Goal: Information Seeking & Learning: Get advice/opinions

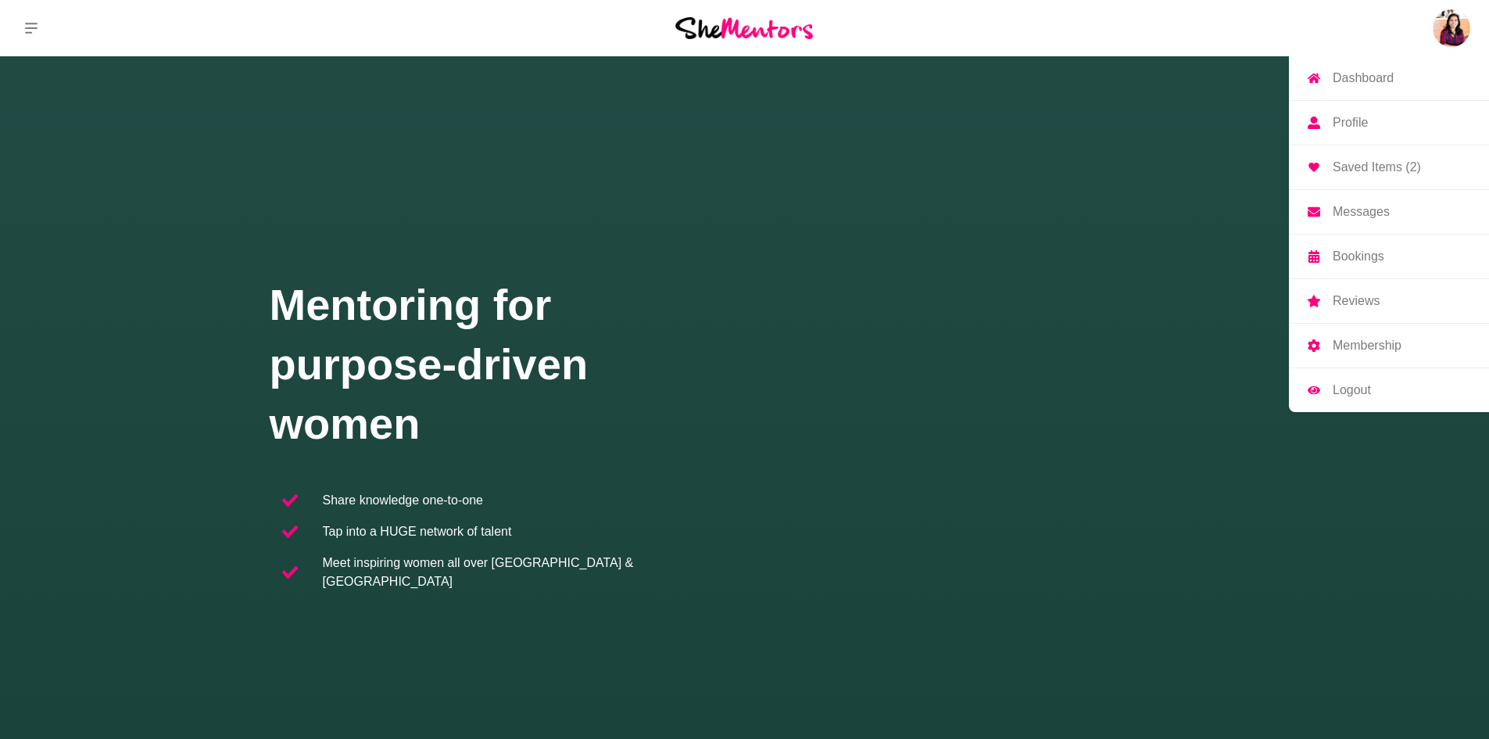
click at [1385, 82] on p "Dashboard" at bounding box center [1363, 78] width 61 height 13
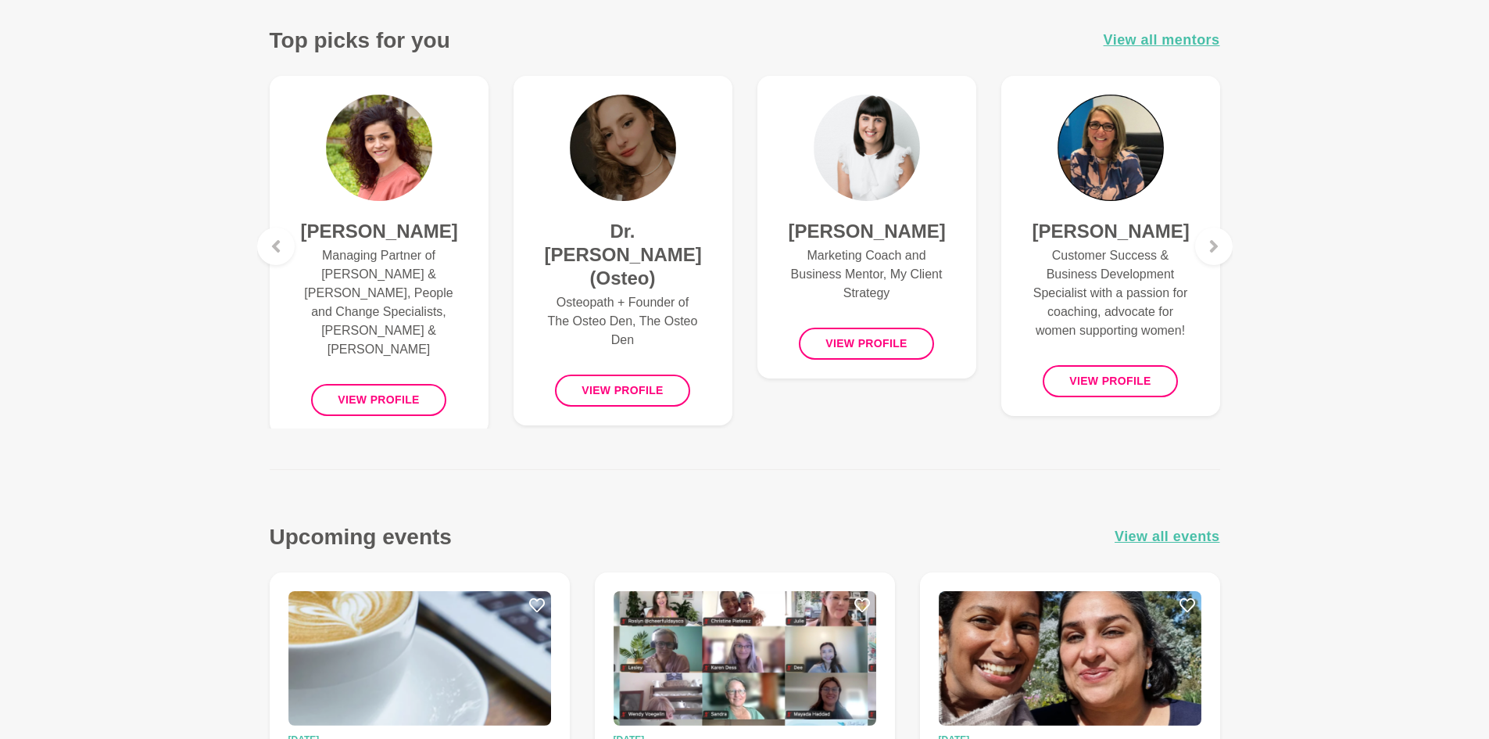
scroll to position [534, 0]
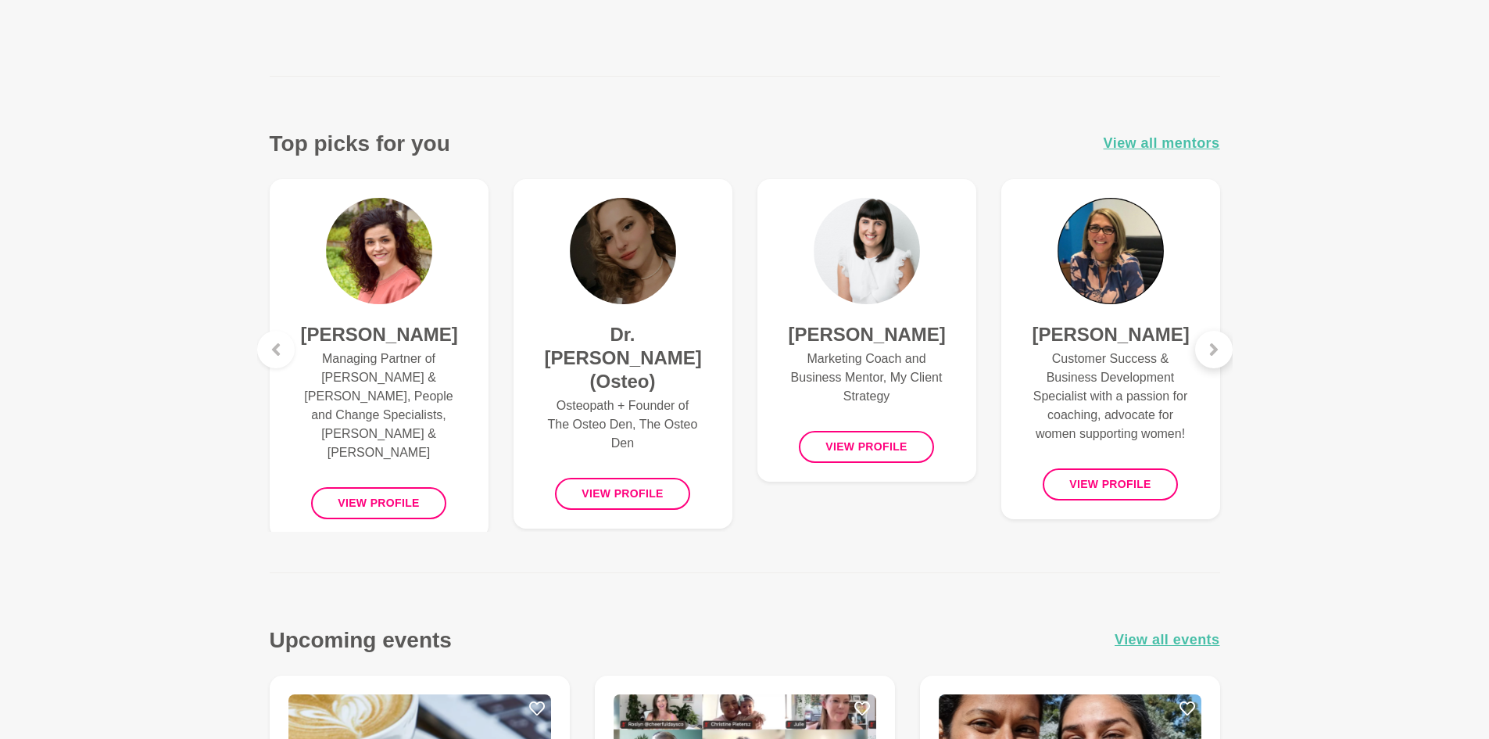
click at [1219, 355] on icon at bounding box center [1214, 349] width 13 height 13
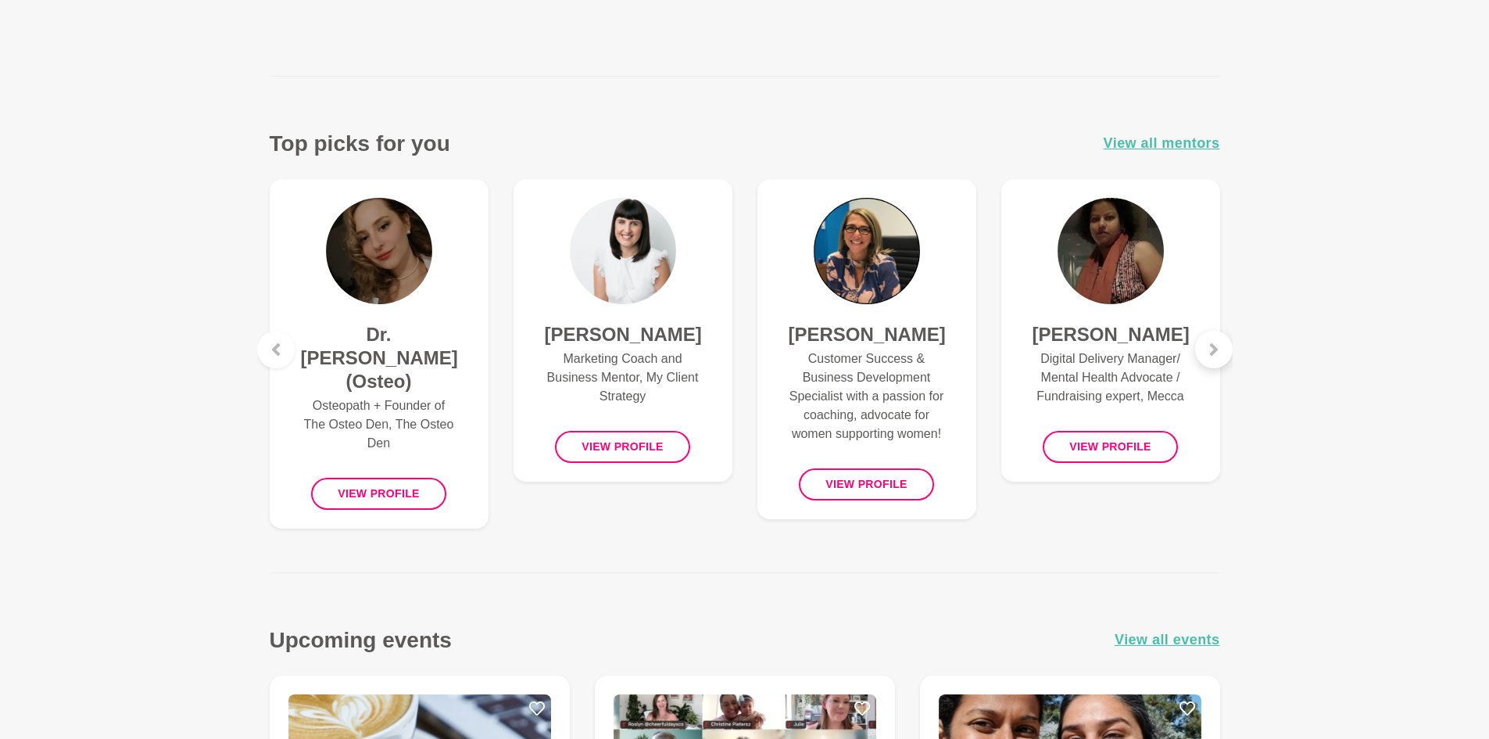
click at [1219, 355] on icon at bounding box center [1214, 349] width 13 height 13
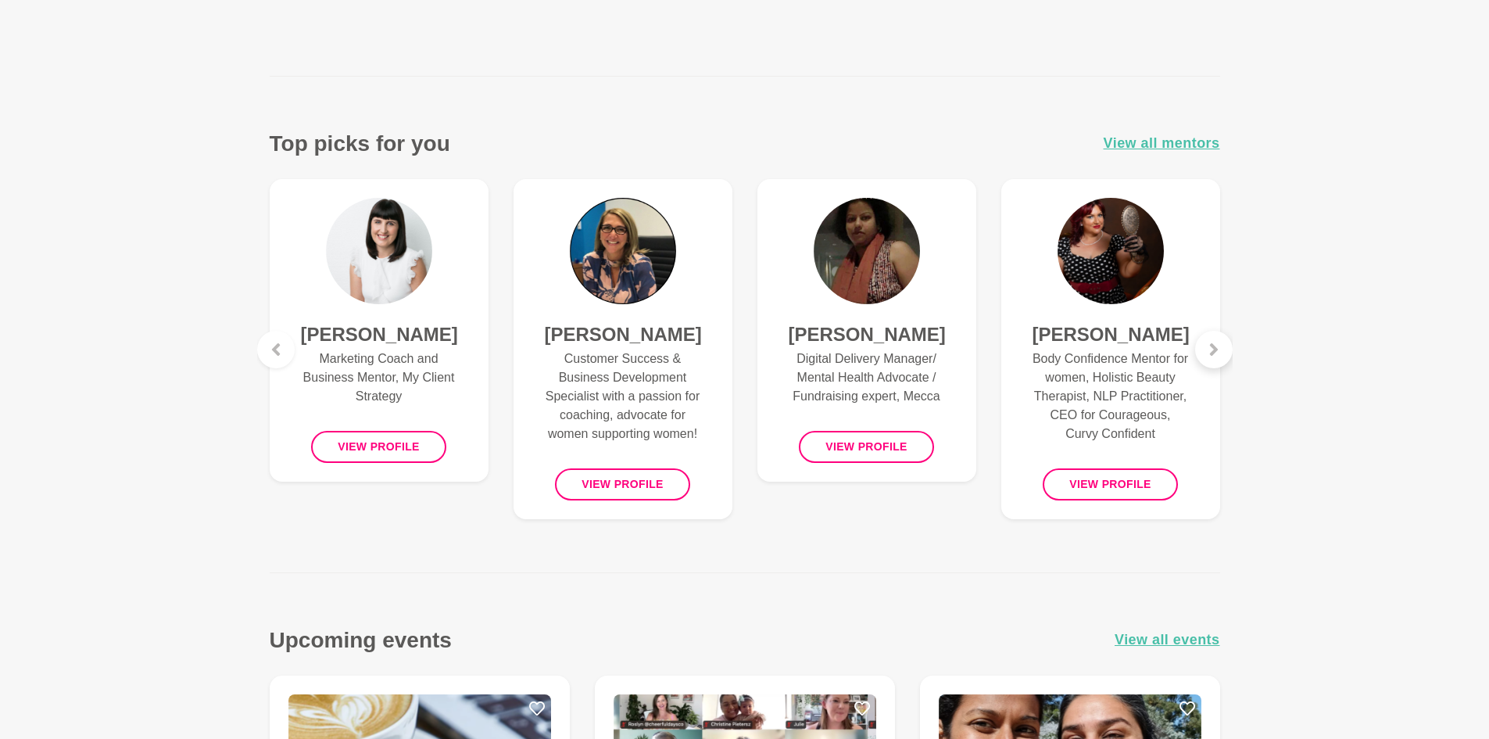
click at [1219, 355] on icon at bounding box center [1214, 349] width 13 height 13
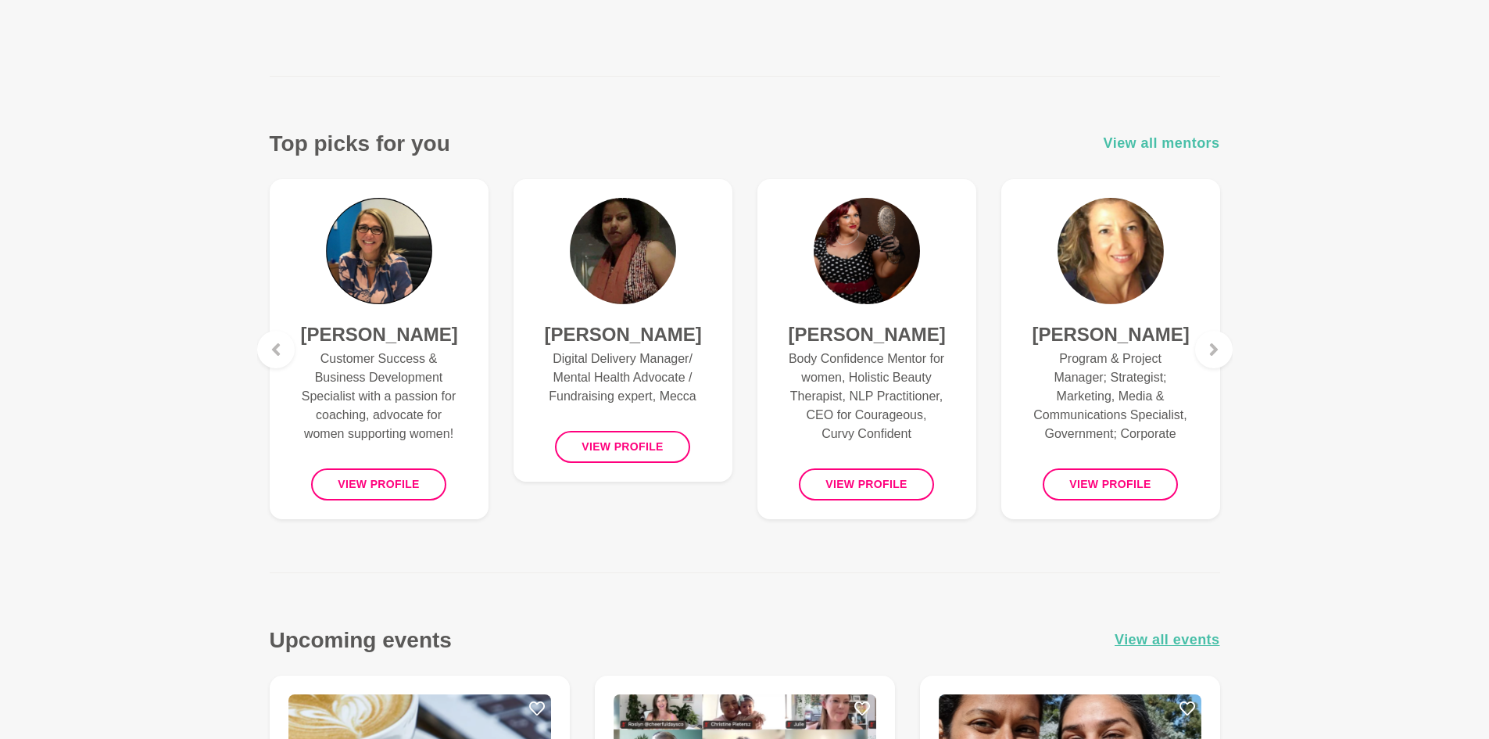
click at [1138, 144] on span "View all mentors" at bounding box center [1162, 143] width 116 height 23
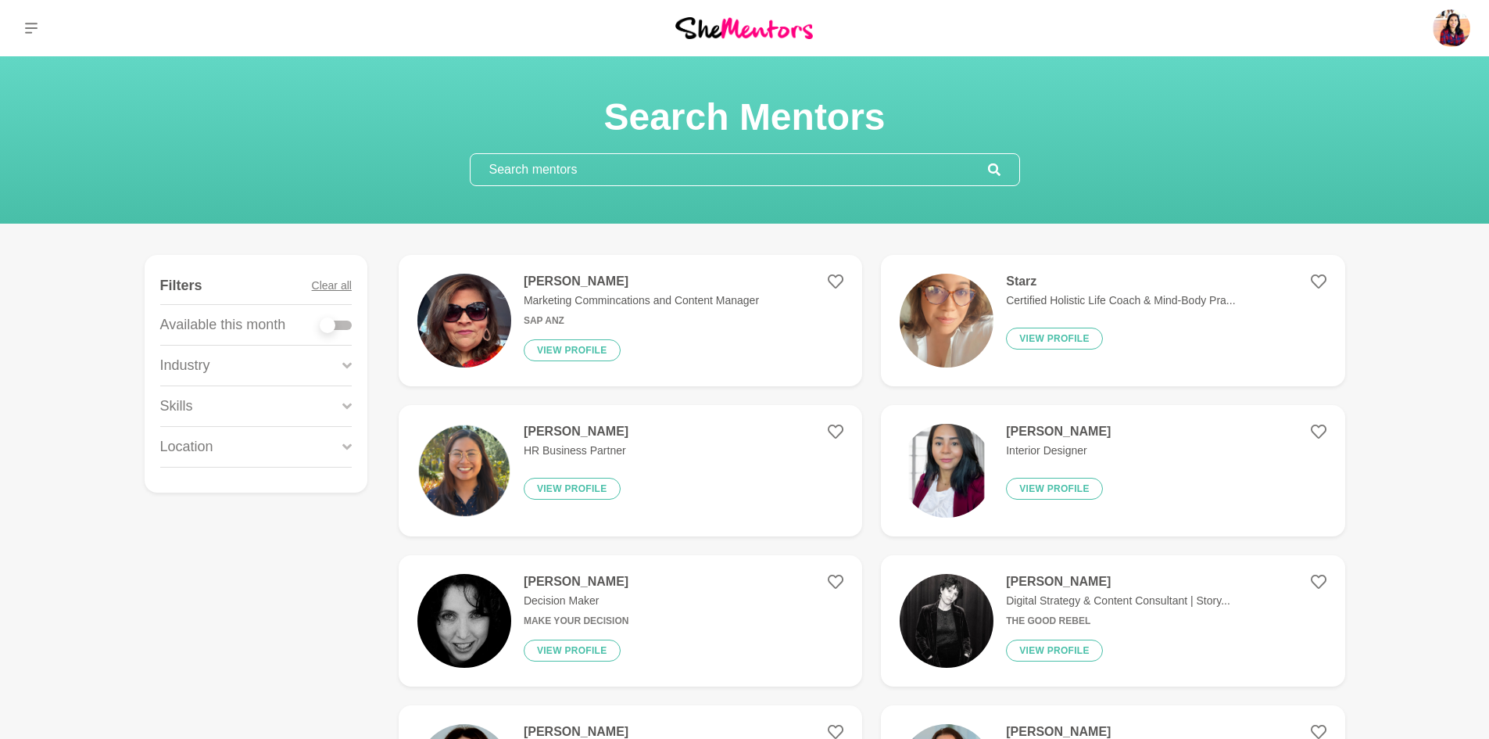
click at [788, 173] on input "text" at bounding box center [730, 169] width 518 height 31
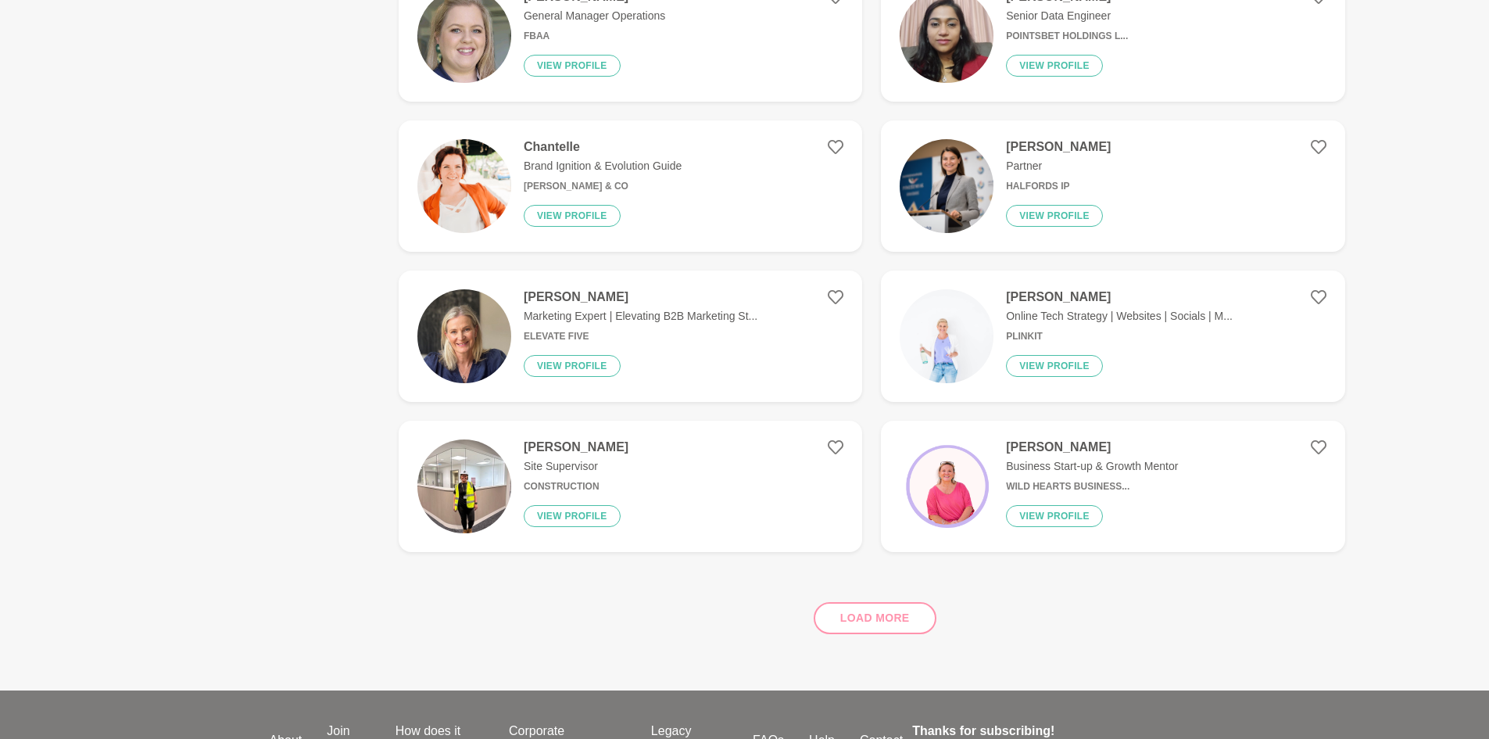
scroll to position [1194, 0]
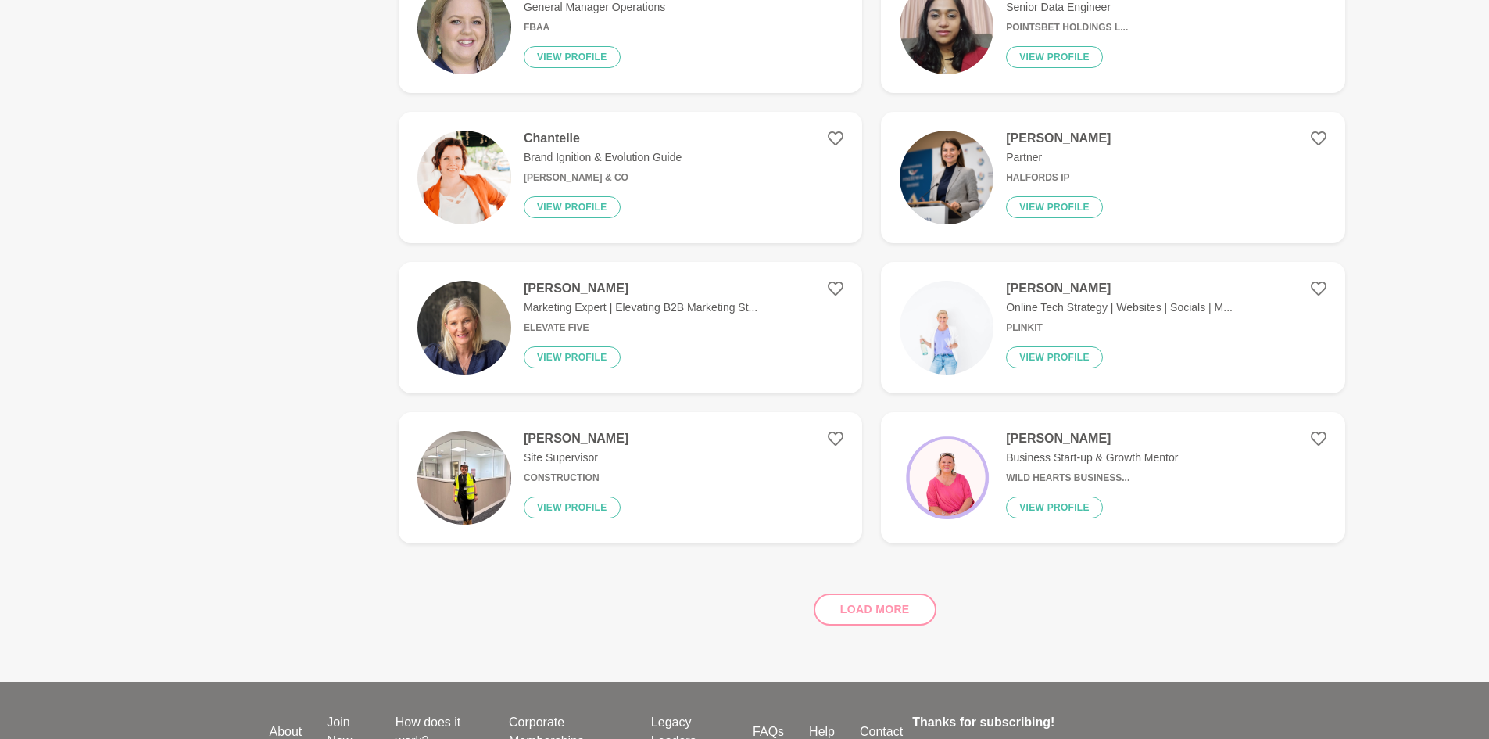
type input "AI"
click at [1089, 280] on figure "[PERSON_NAME] Online Tech Strategy | Websites | Socials | M... Plinkit View pro…" at bounding box center [1113, 327] width 464 height 131
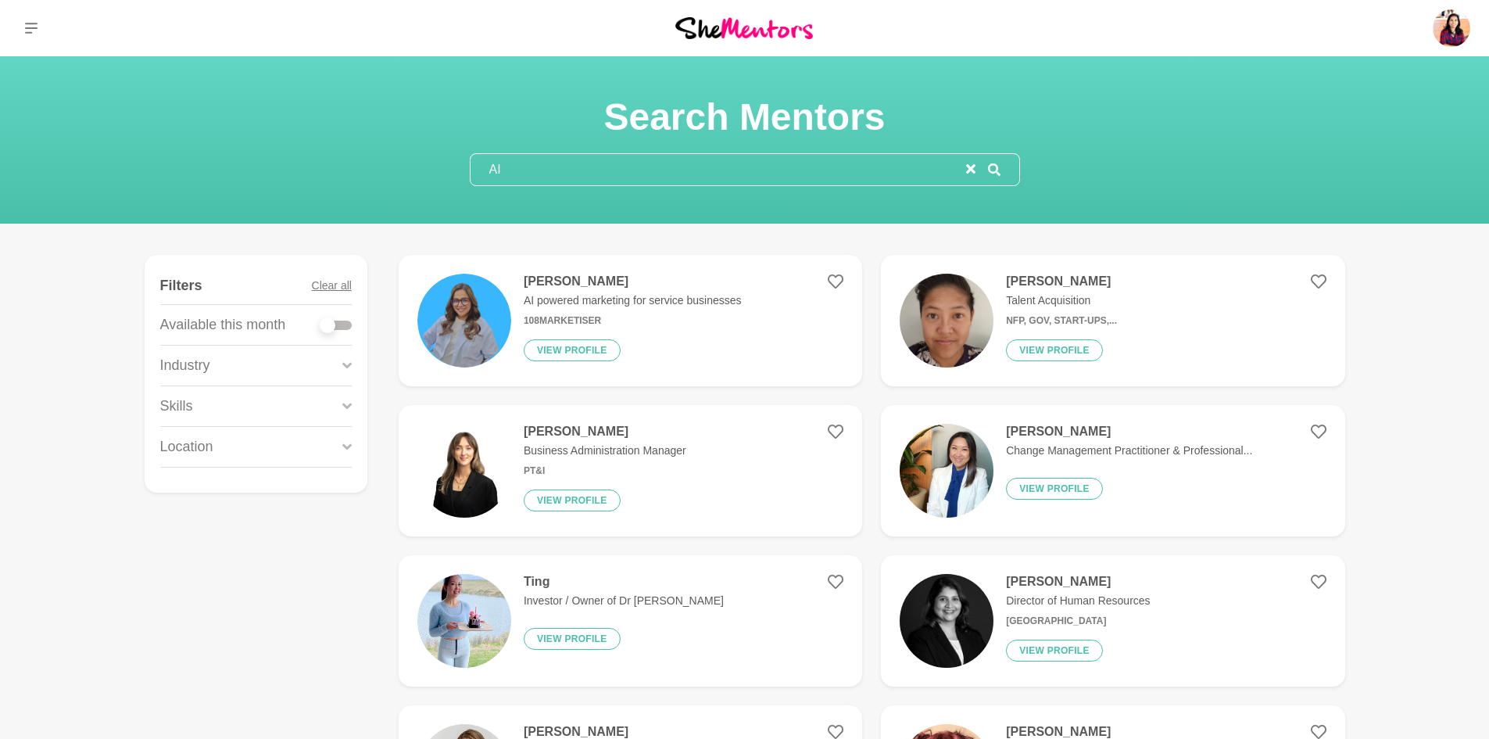
click at [511, 163] on input "AI" at bounding box center [719, 169] width 496 height 31
type input "A"
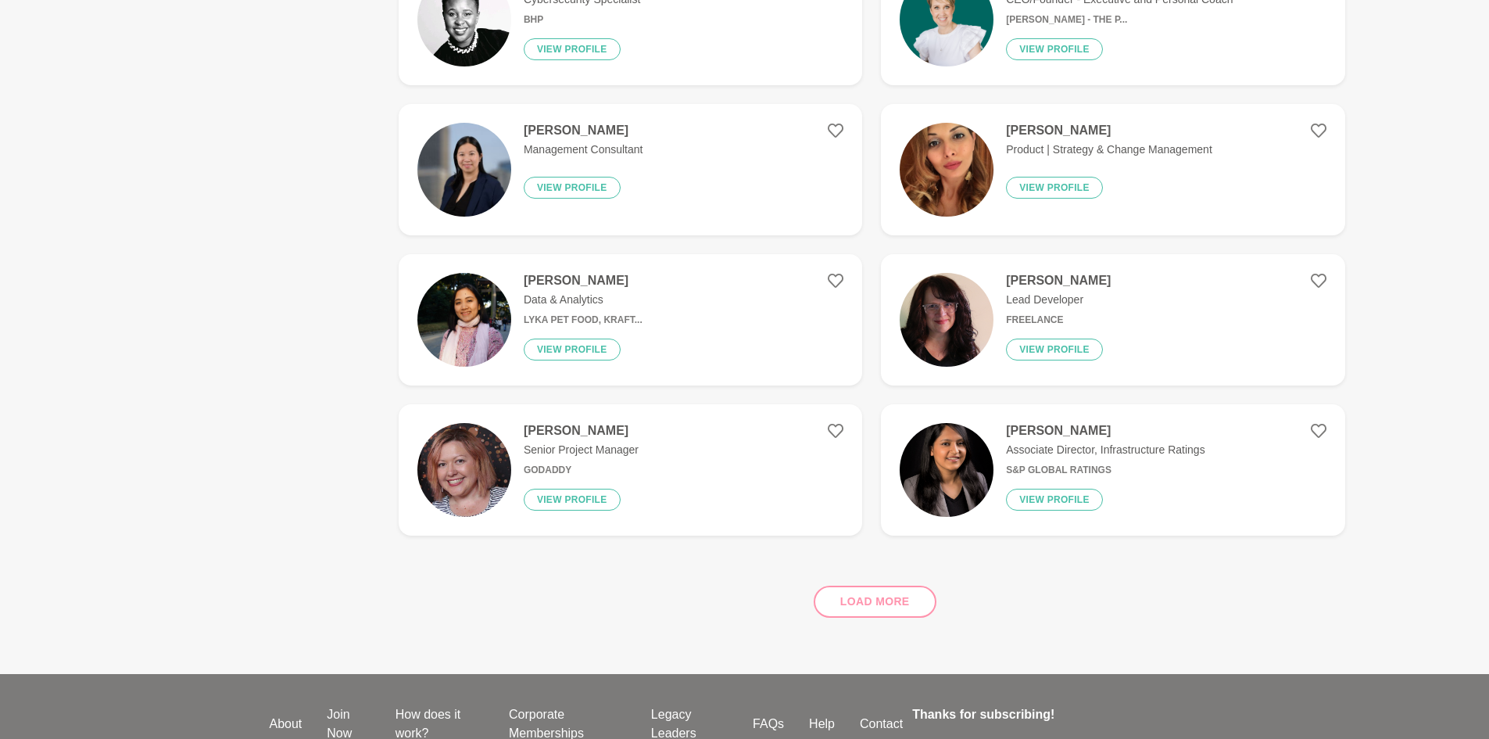
scroll to position [2259, 0]
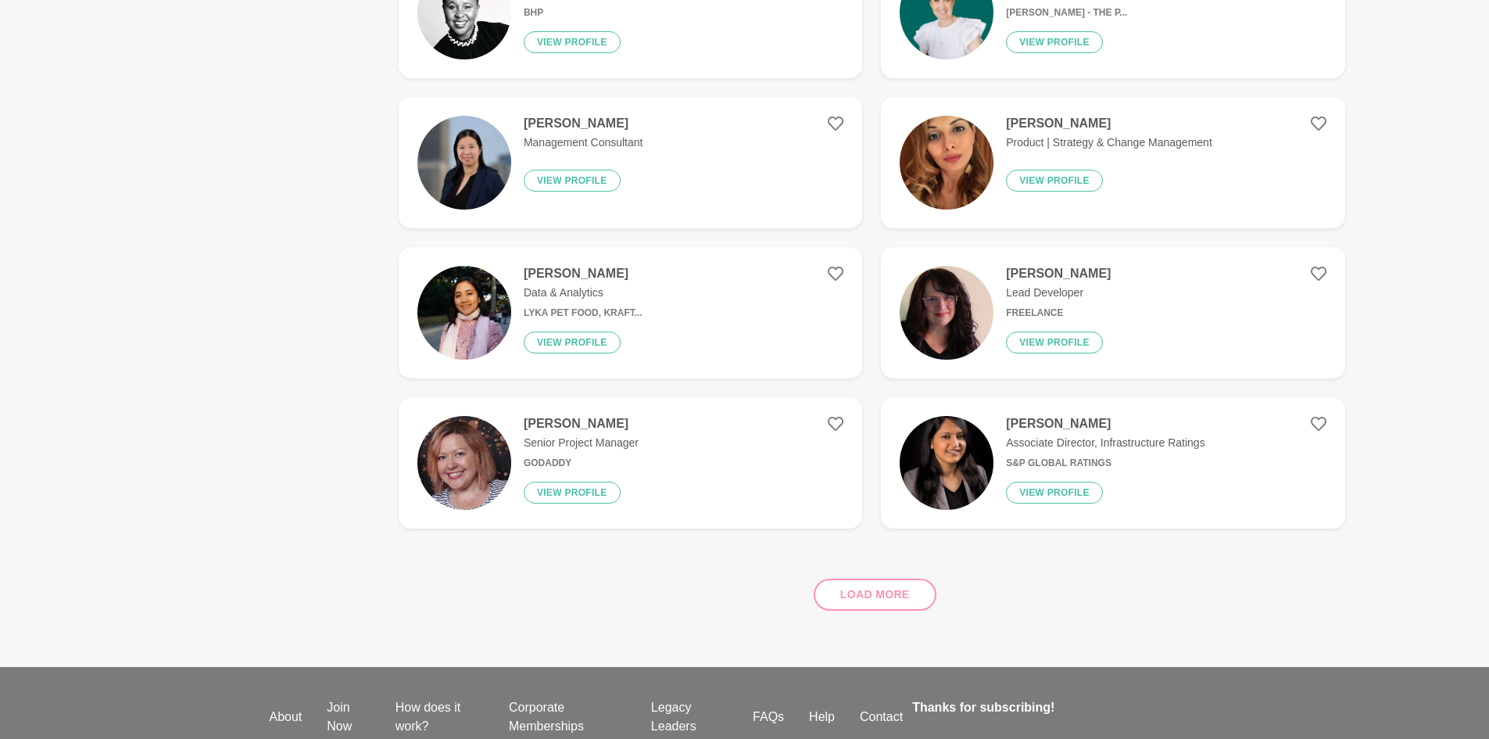
type input "IT"
click at [555, 435] on p "Senior Project Manager" at bounding box center [581, 443] width 115 height 16
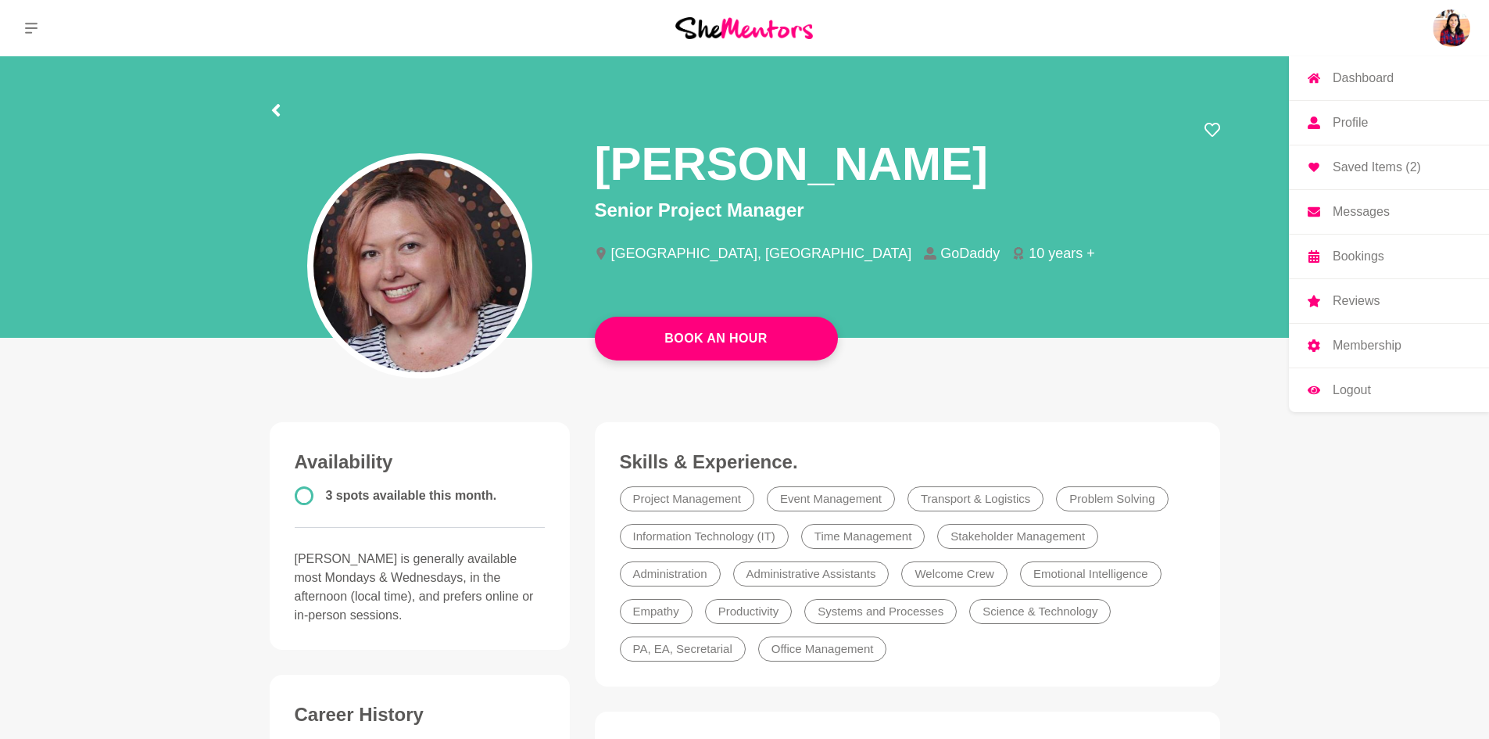
click at [1455, 24] on img at bounding box center [1452, 28] width 38 height 38
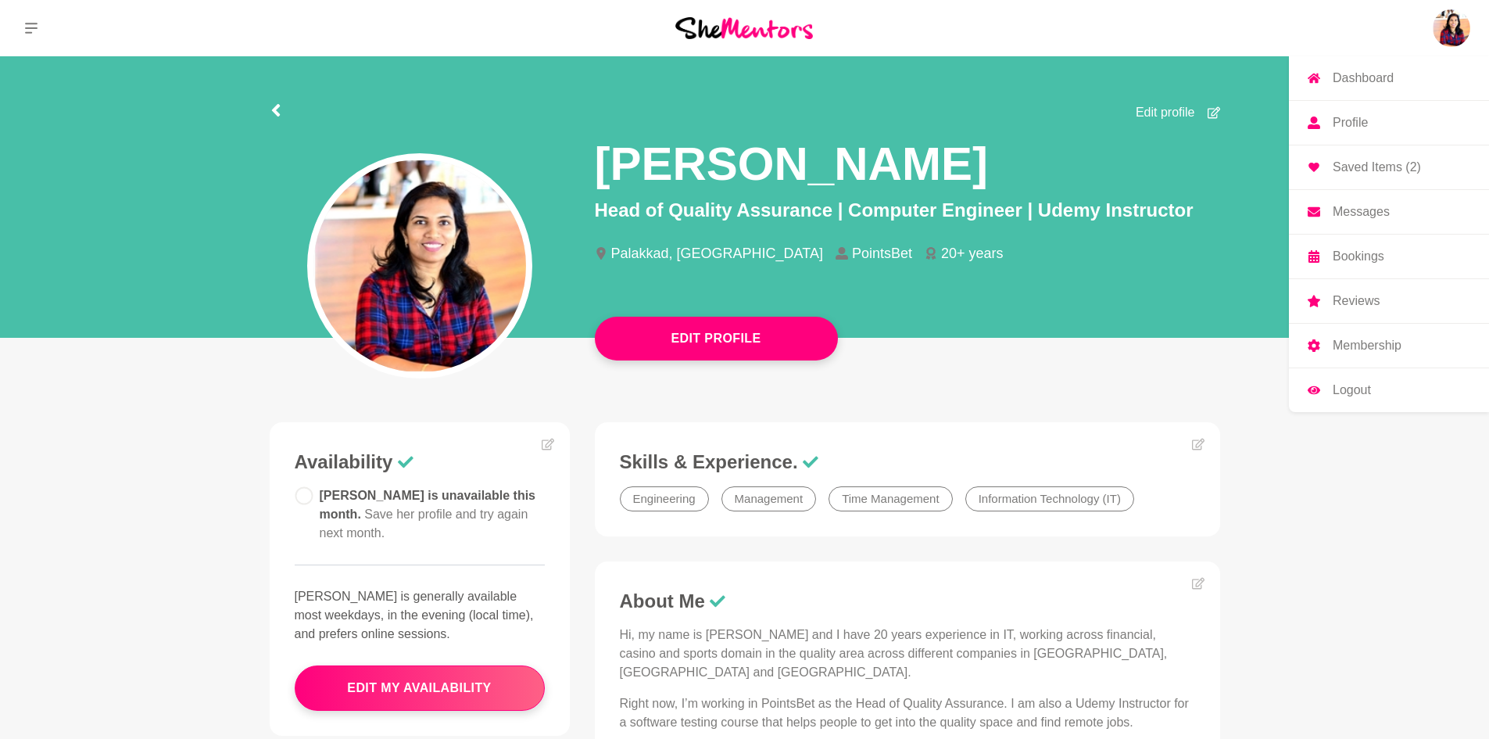
click at [1365, 264] on link "Bookings" at bounding box center [1389, 257] width 200 height 44
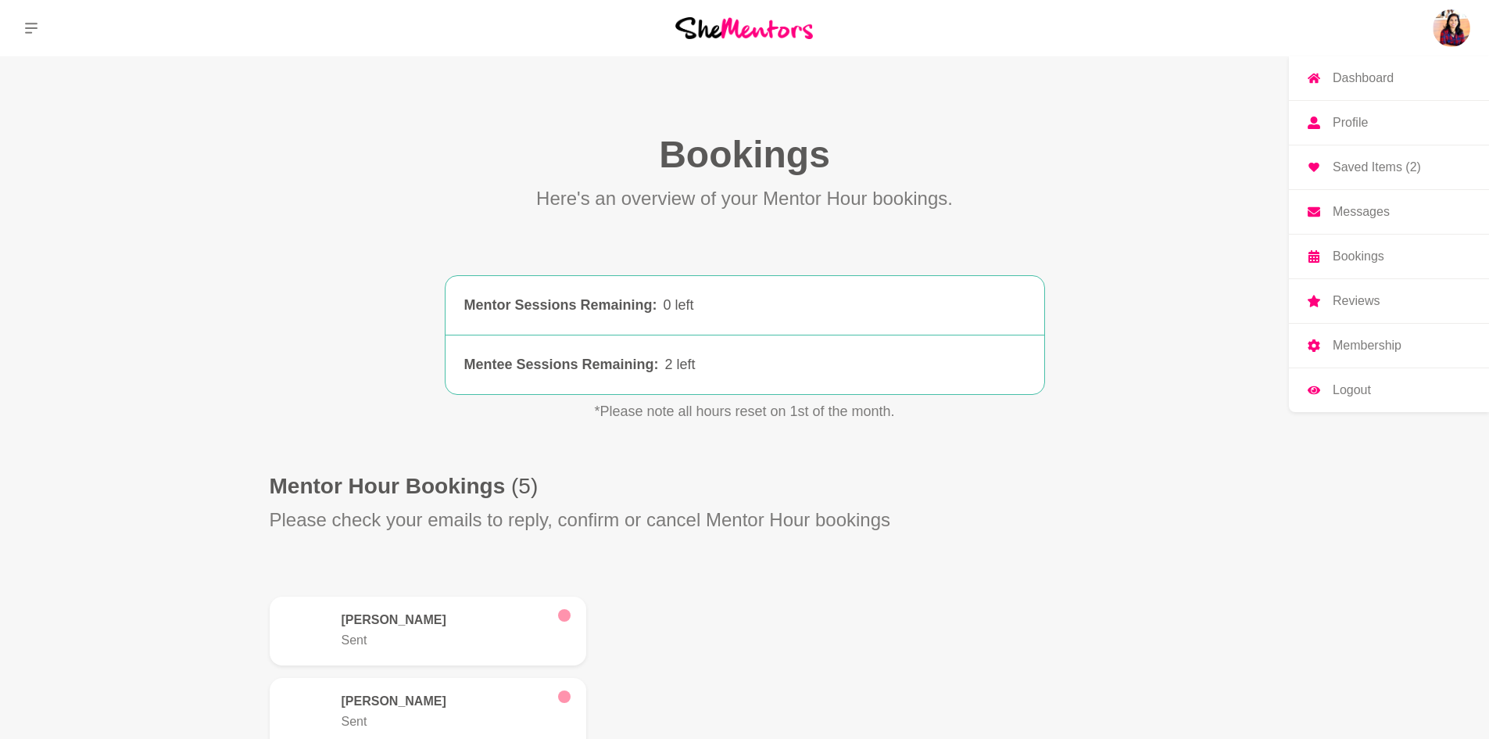
click at [1358, 127] on p "Profile" at bounding box center [1350, 122] width 35 height 13
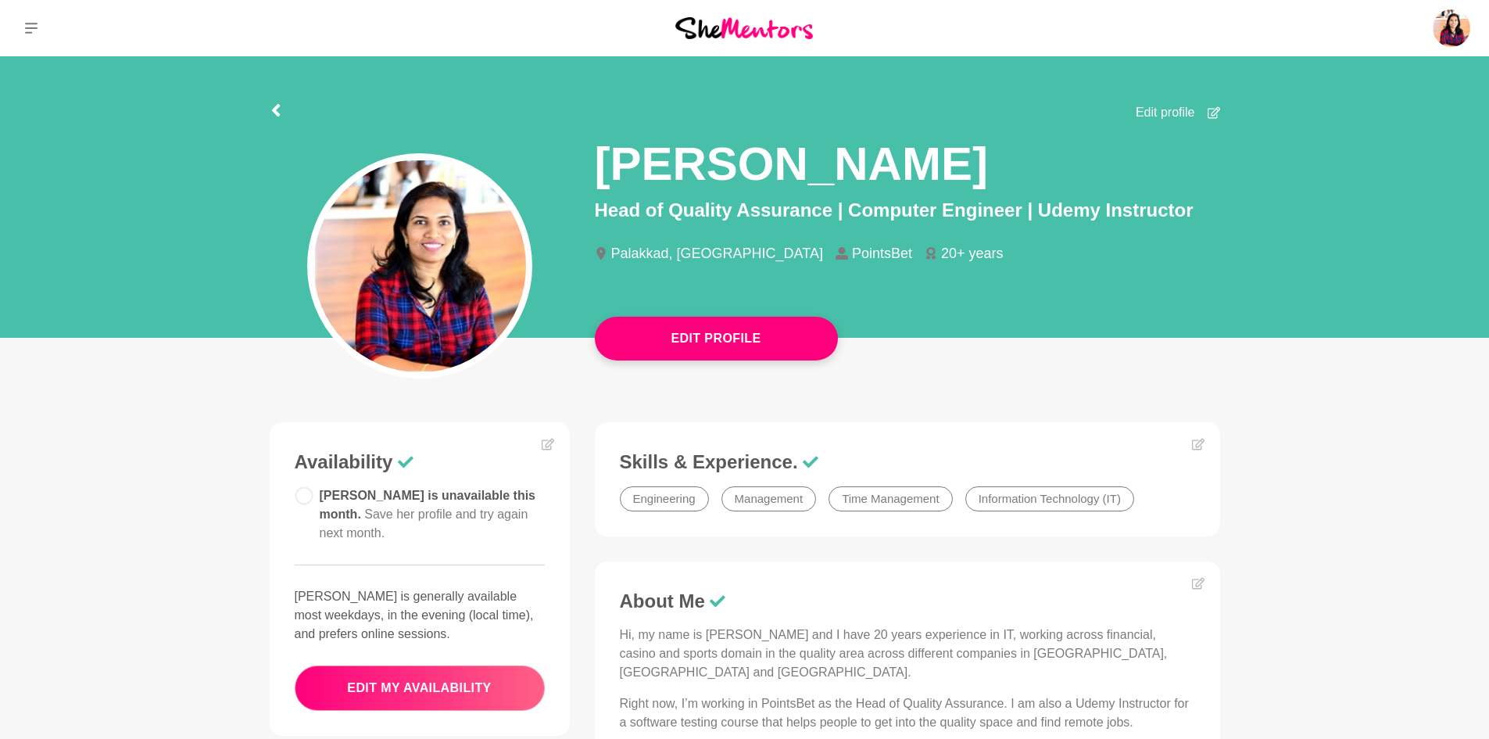
click at [453, 668] on button "edit my availability" at bounding box center [420, 687] width 250 height 45
click at [370, 679] on button "edit my availability" at bounding box center [420, 687] width 250 height 45
click at [410, 673] on button "edit my availability" at bounding box center [420, 687] width 250 height 45
click at [397, 665] on button "edit my availability" at bounding box center [420, 687] width 250 height 45
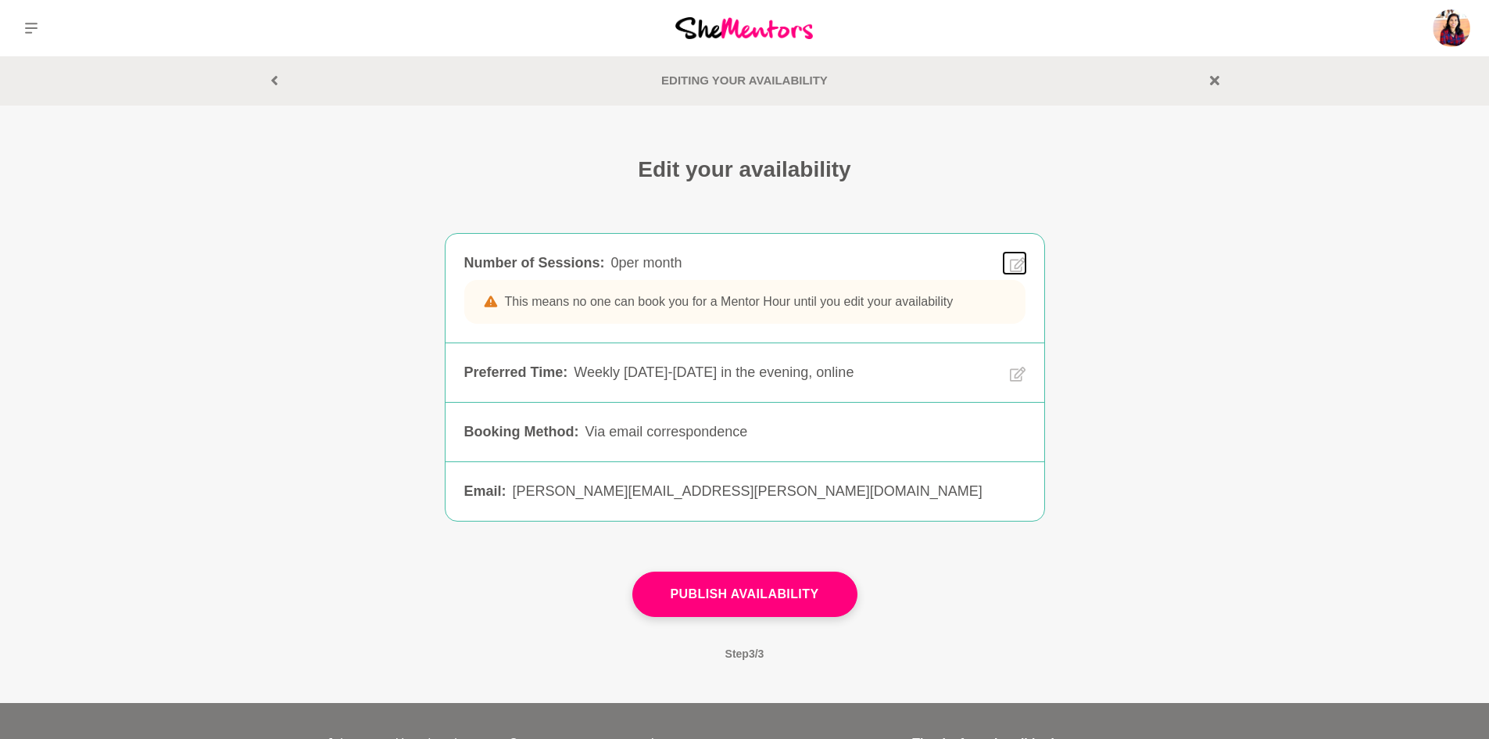
click at [1010, 268] on icon at bounding box center [1018, 265] width 16 height 18
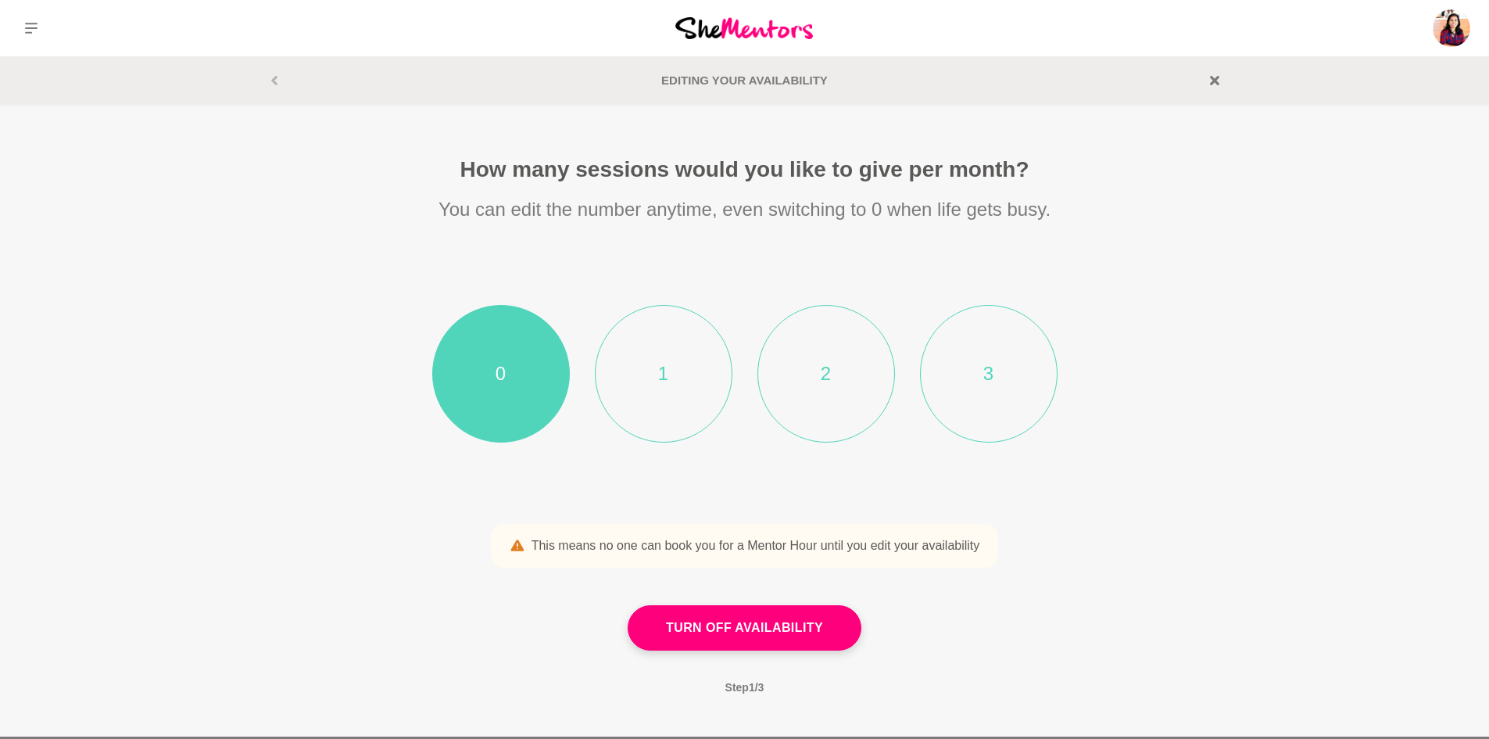
click at [715, 351] on li "1" at bounding box center [664, 374] width 138 height 138
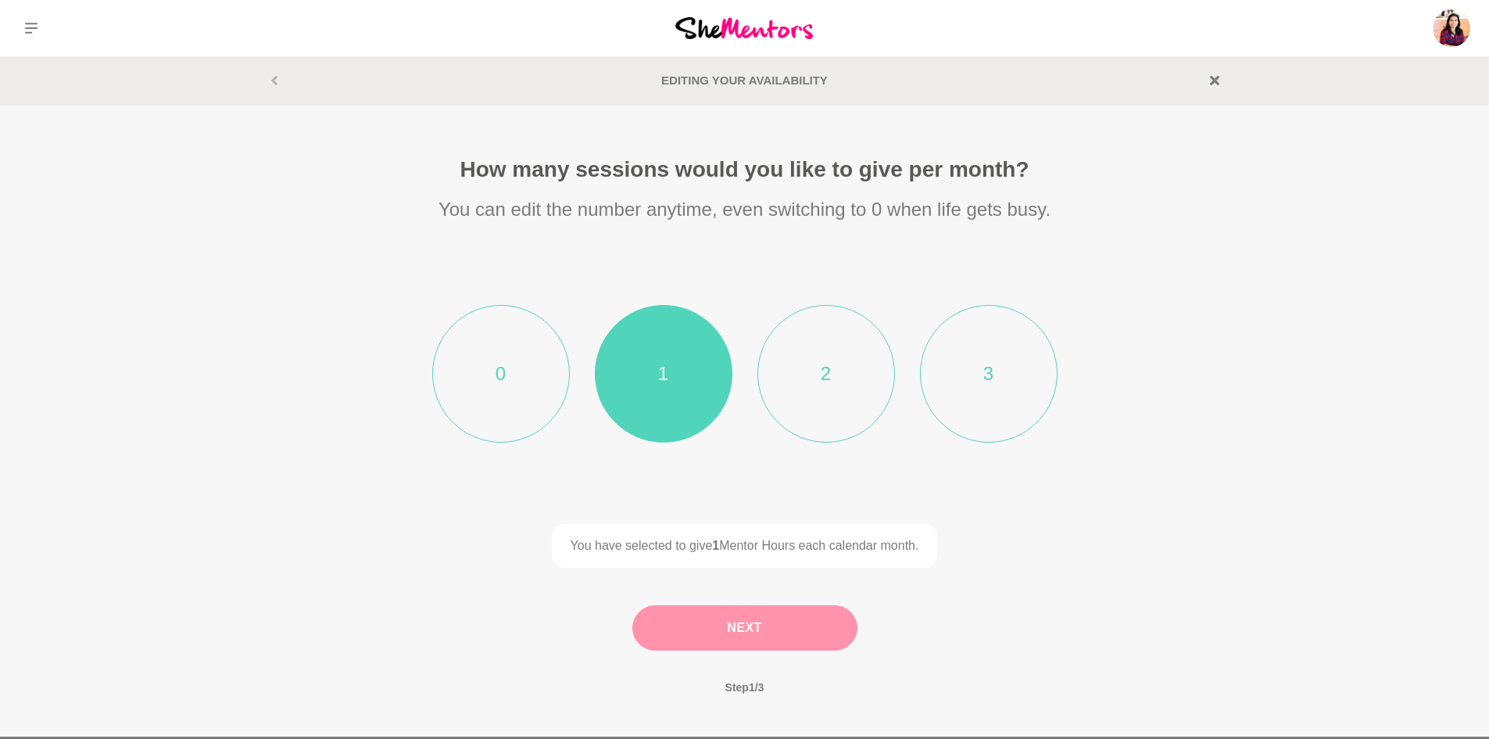
click at [729, 647] on button "Next" at bounding box center [744, 627] width 225 height 45
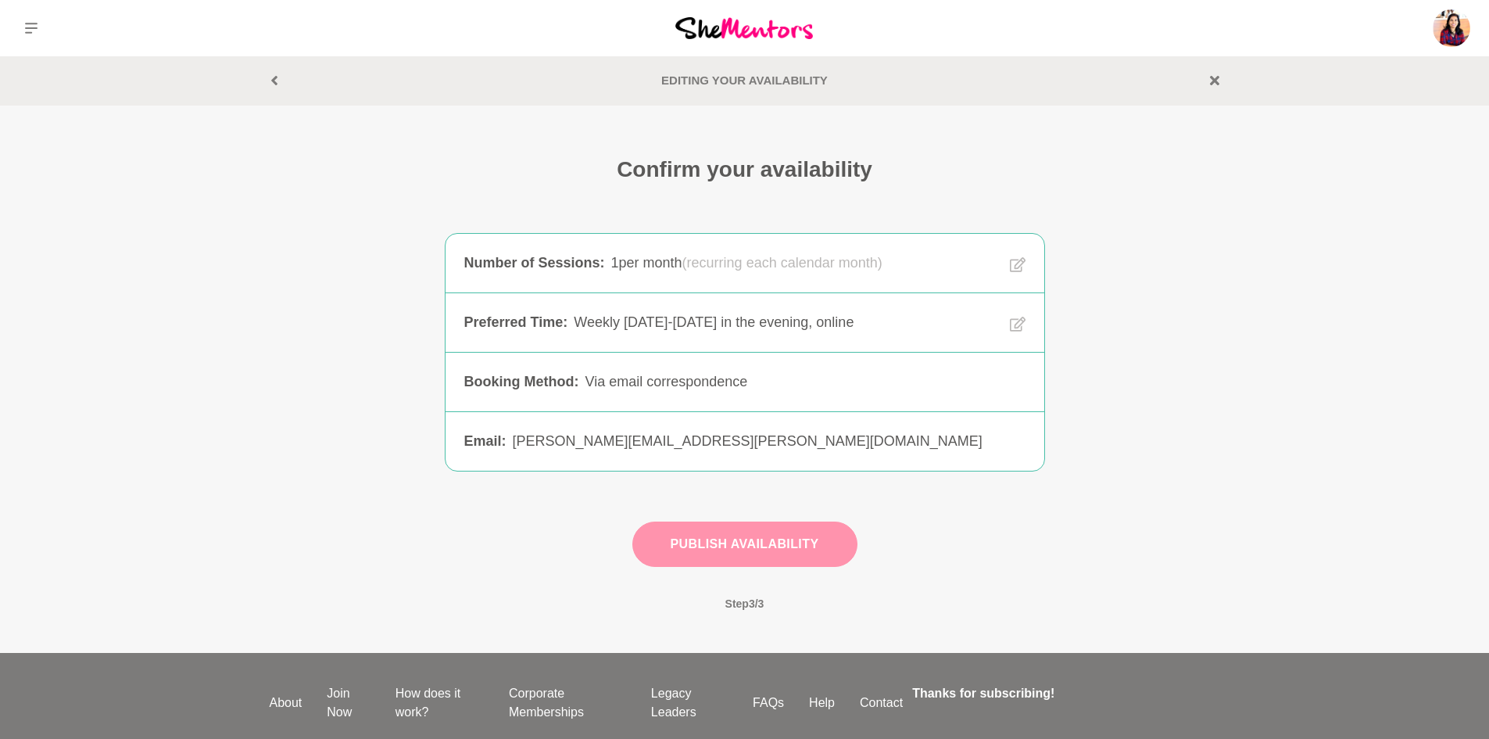
click at [751, 546] on button "Publish Availability" at bounding box center [744, 543] width 225 height 45
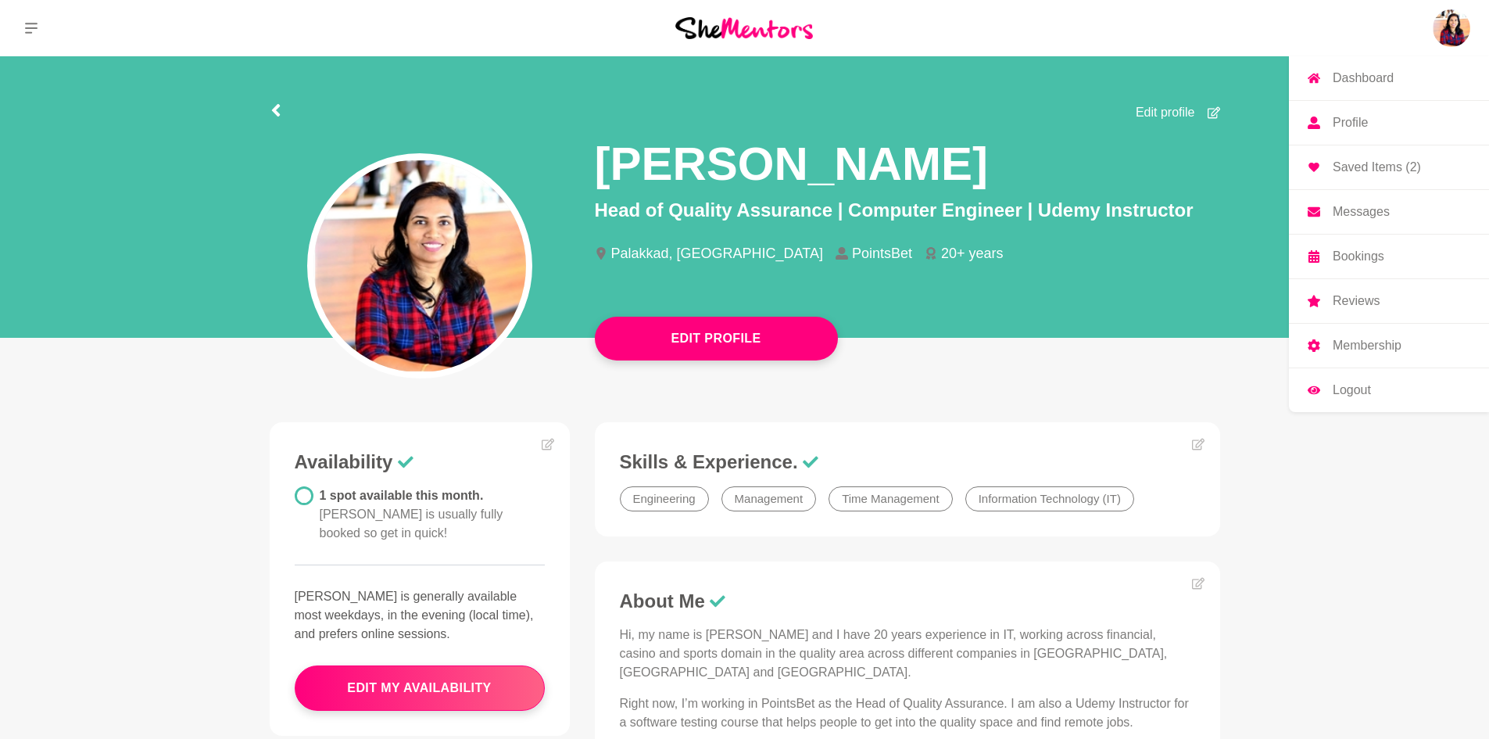
click at [1442, 41] on img at bounding box center [1452, 28] width 38 height 38
click at [1351, 299] on p "Reviews" at bounding box center [1356, 301] width 47 height 13
click at [1364, 73] on p "Dashboard" at bounding box center [1363, 78] width 61 height 13
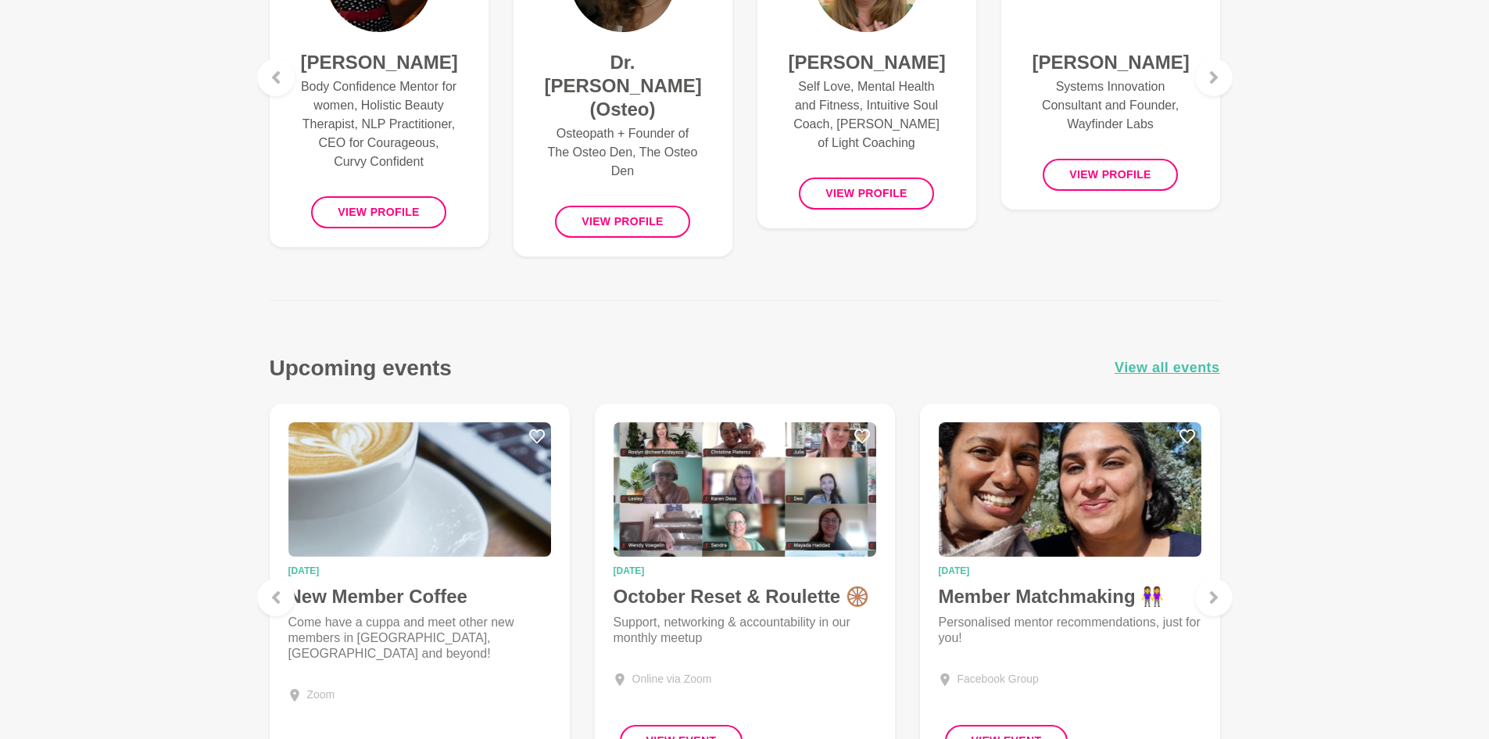
scroll to position [1252, 0]
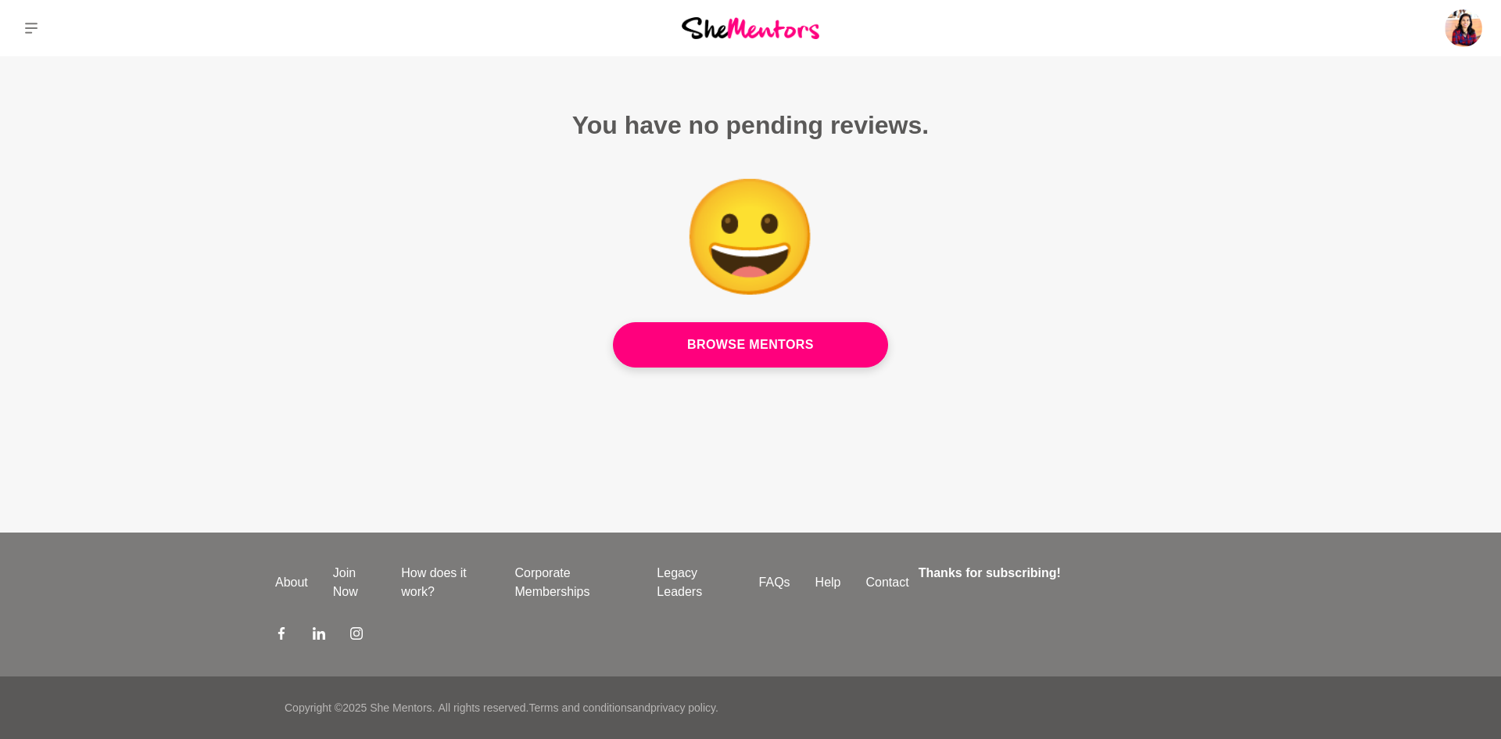
drag, startPoint x: 1497, startPoint y: 124, endPoint x: 1498, endPoint y: 295, distance: 171.2
click at [1498, 295] on html "Dashboard Profile Saved Items (2) Messages Bookings Reviews Membership Logout D…" at bounding box center [750, 369] width 1501 height 739
click at [1466, 23] on img at bounding box center [1464, 28] width 38 height 38
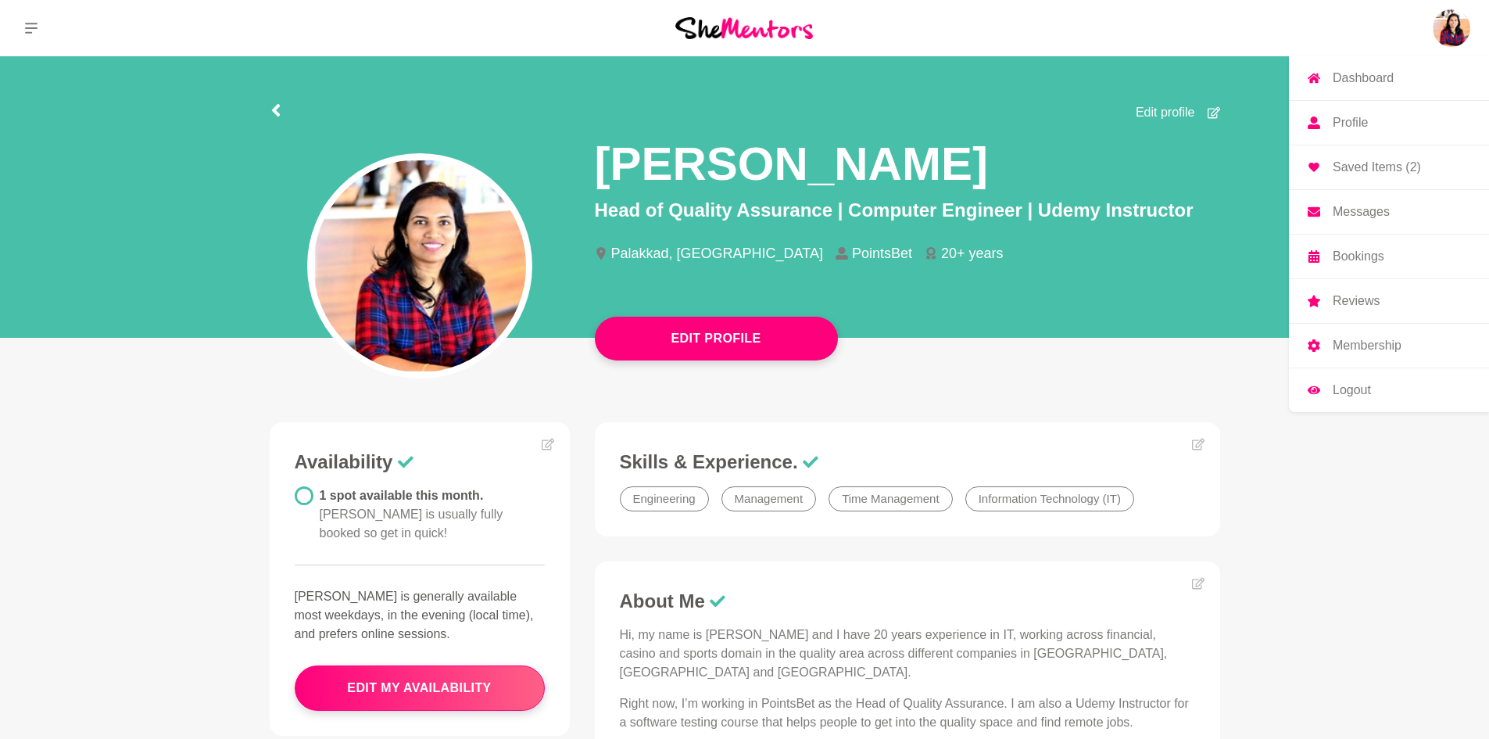
click at [1350, 253] on p "Bookings" at bounding box center [1359, 256] width 52 height 13
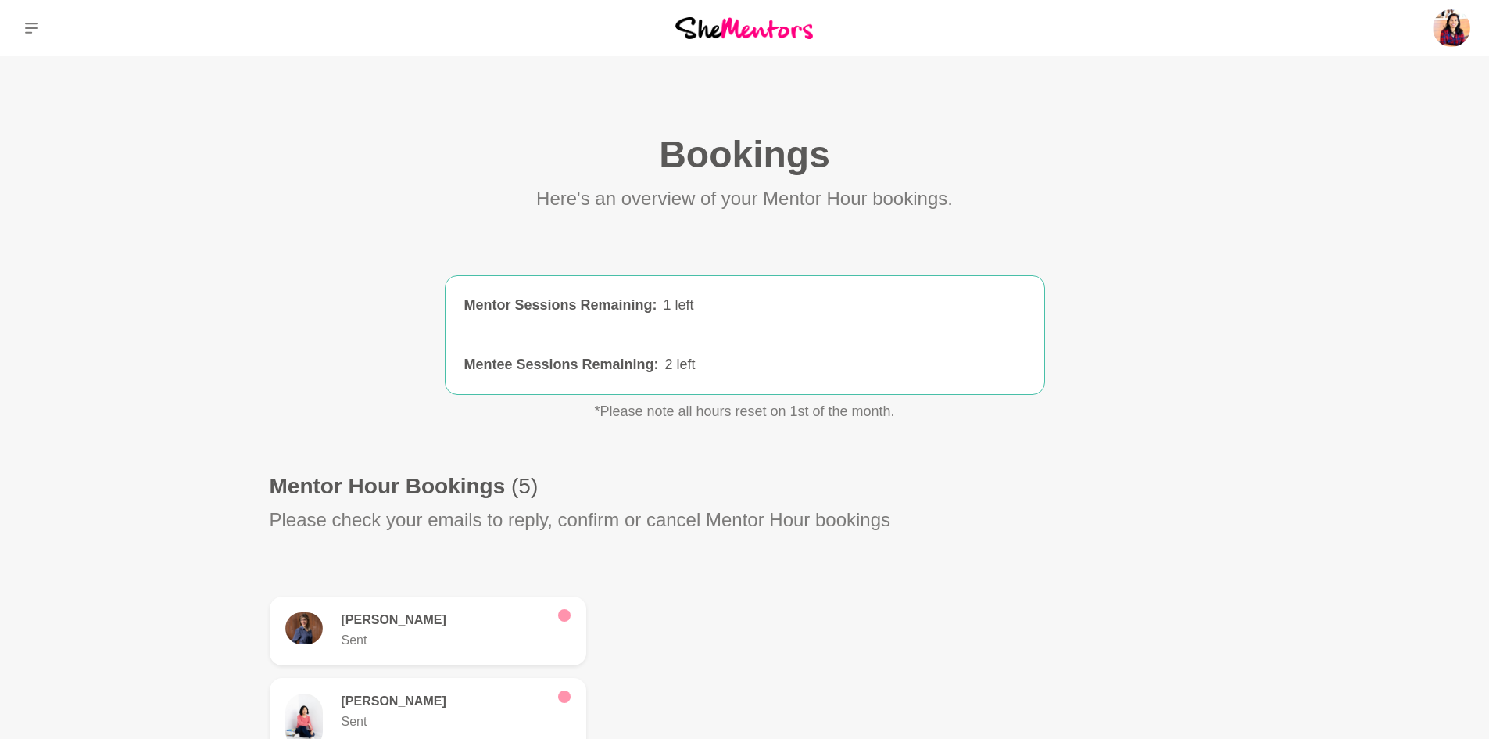
click at [1265, 528] on main "Bookings (0) Here's an overview of your Mentor Hour bookings. Mentor Sessions R…" at bounding box center [744, 576] width 1489 height 1041
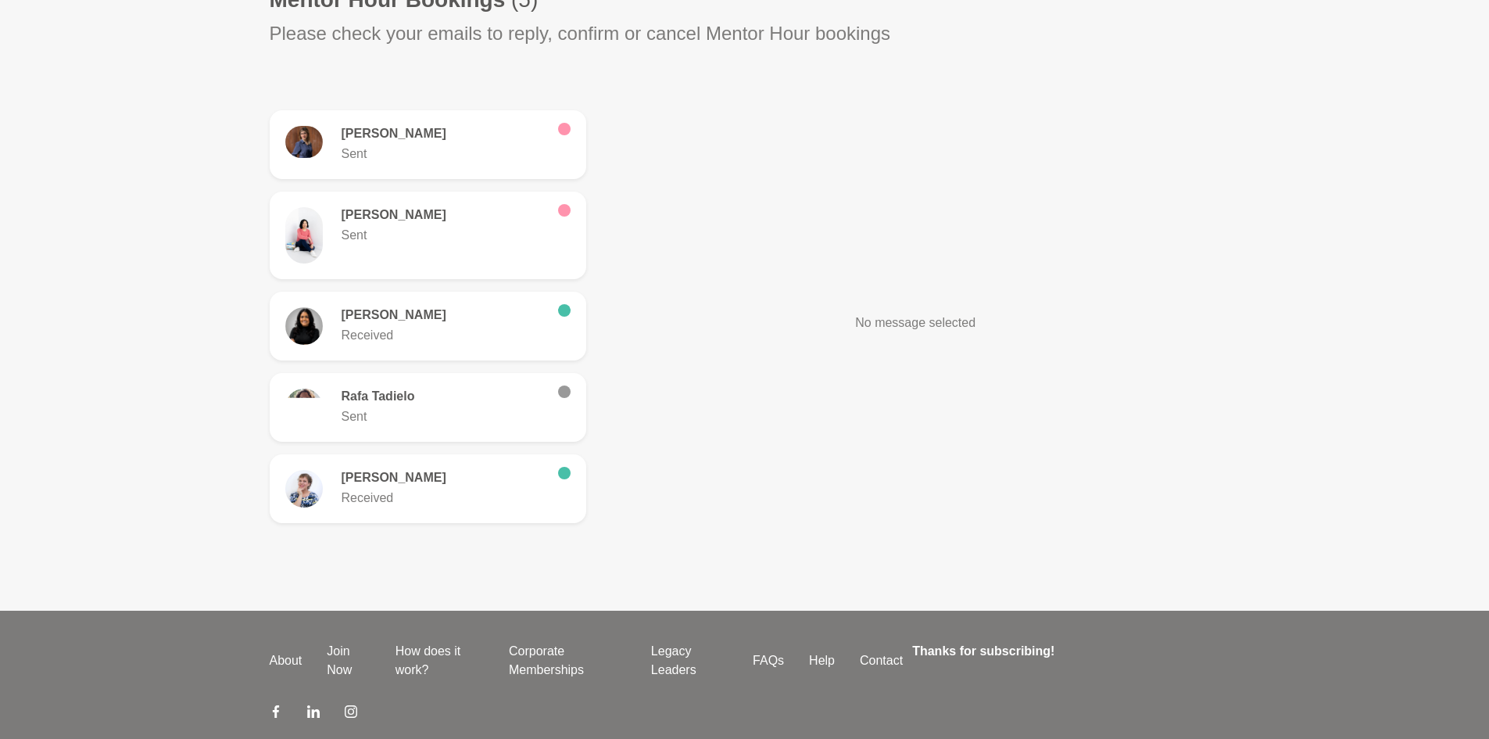
scroll to position [512, 0]
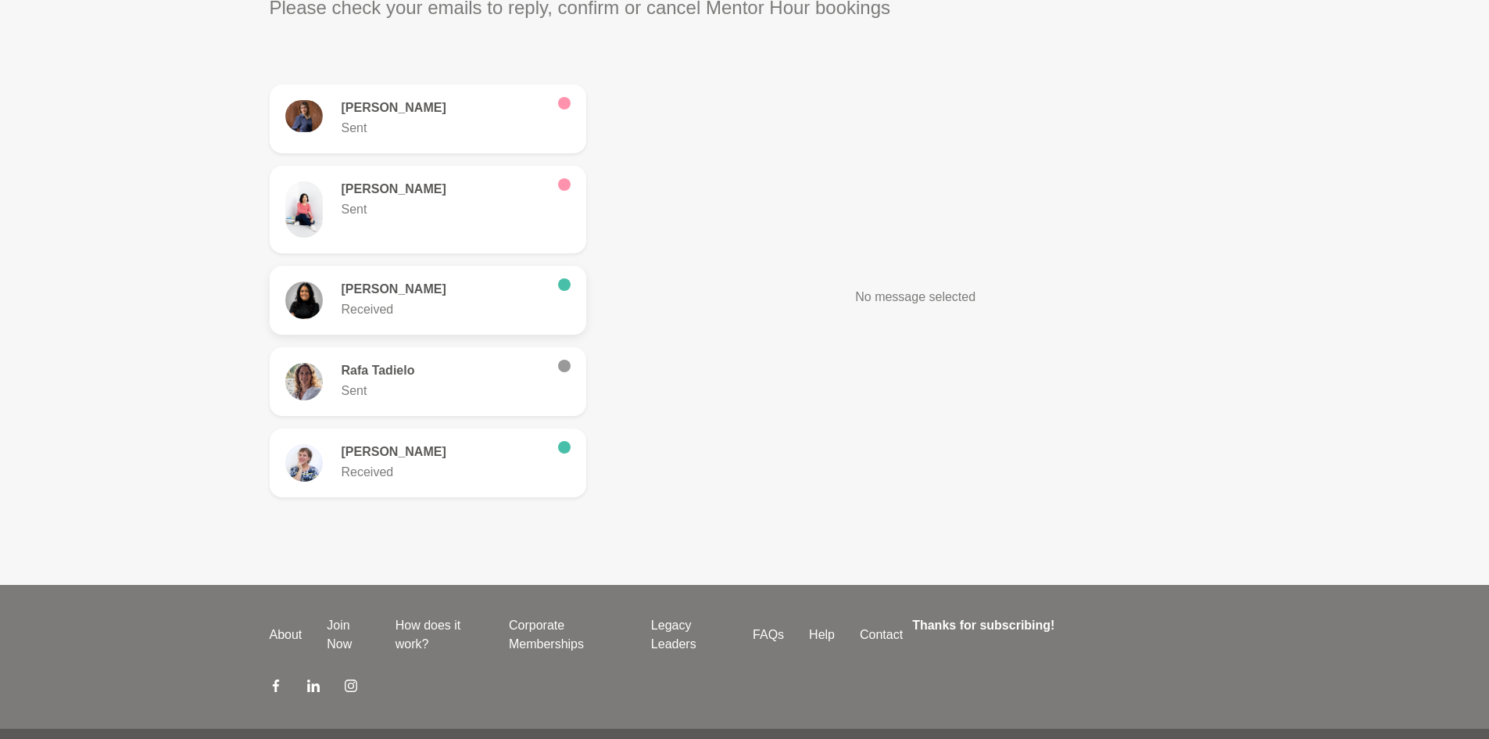
click at [463, 296] on h6 "[PERSON_NAME]" at bounding box center [444, 289] width 204 height 16
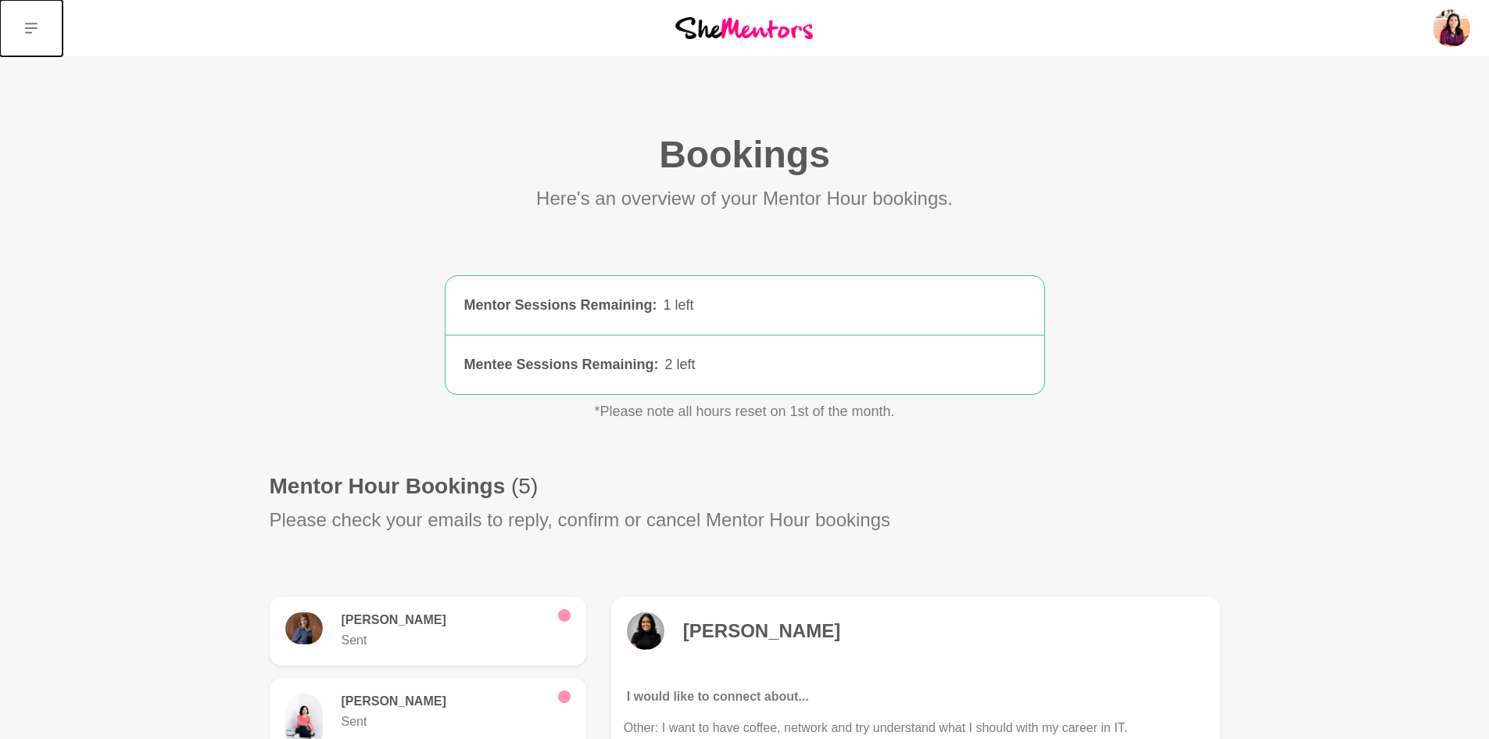
click at [45, 34] on button at bounding box center [31, 28] width 63 height 56
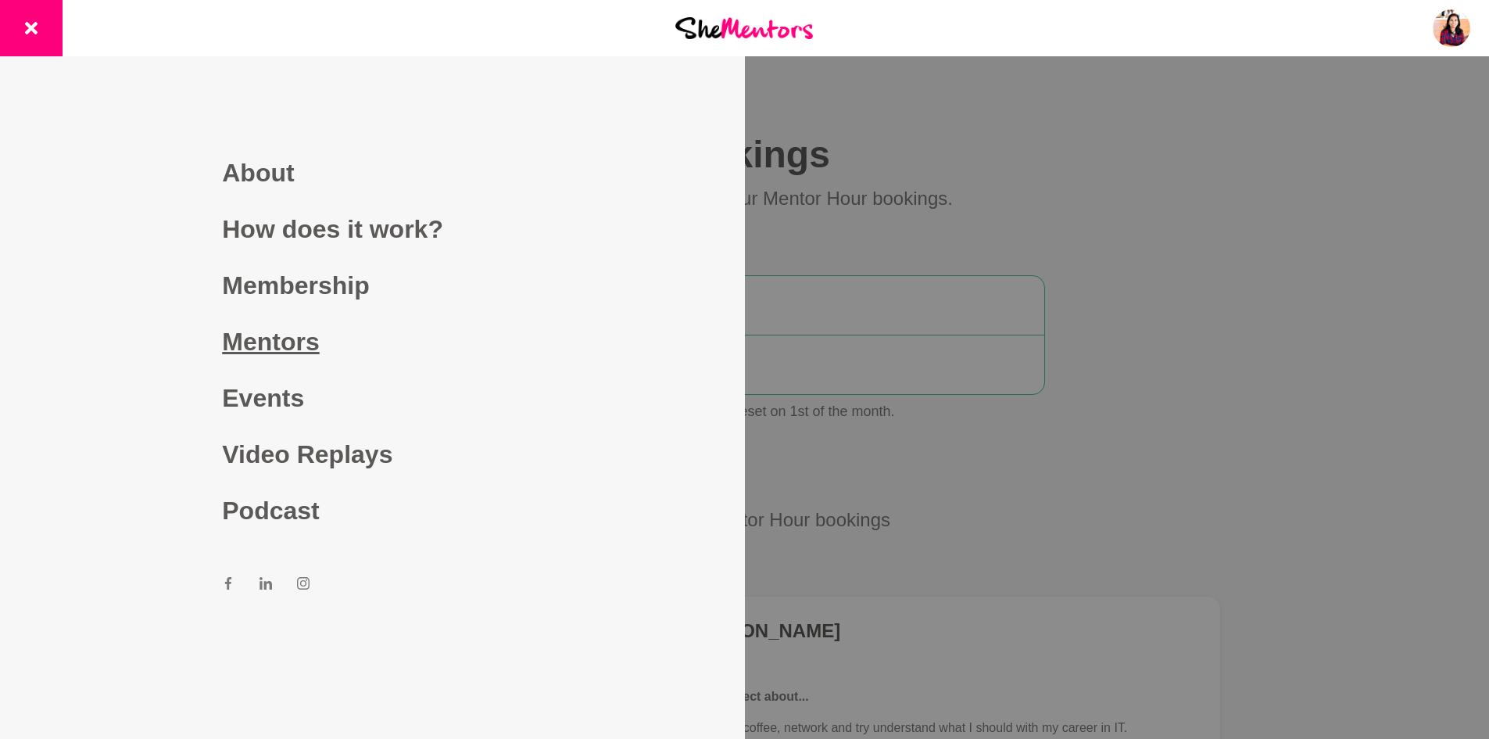
click at [267, 348] on link "Mentors" at bounding box center [372, 342] width 300 height 56
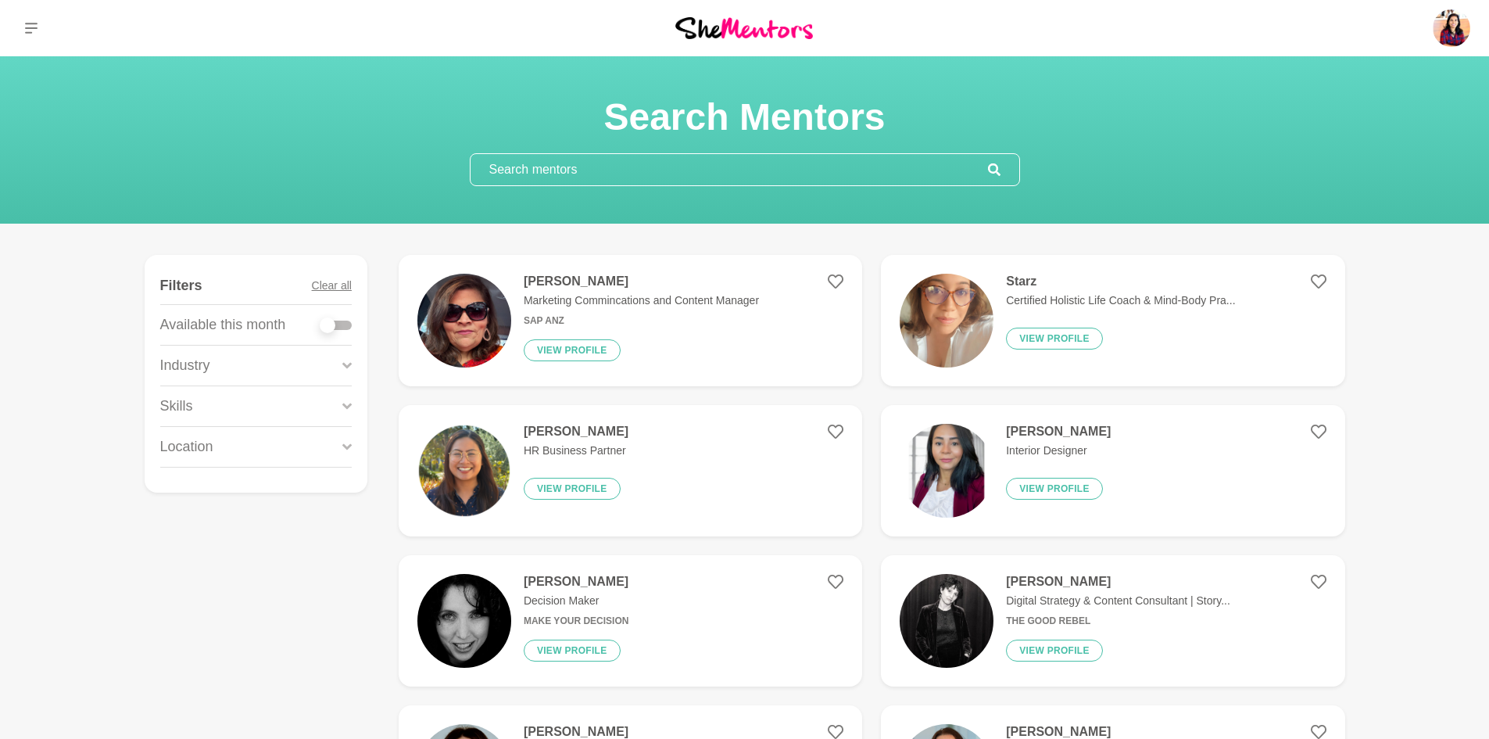
click at [591, 171] on input "text" at bounding box center [730, 169] width 518 height 31
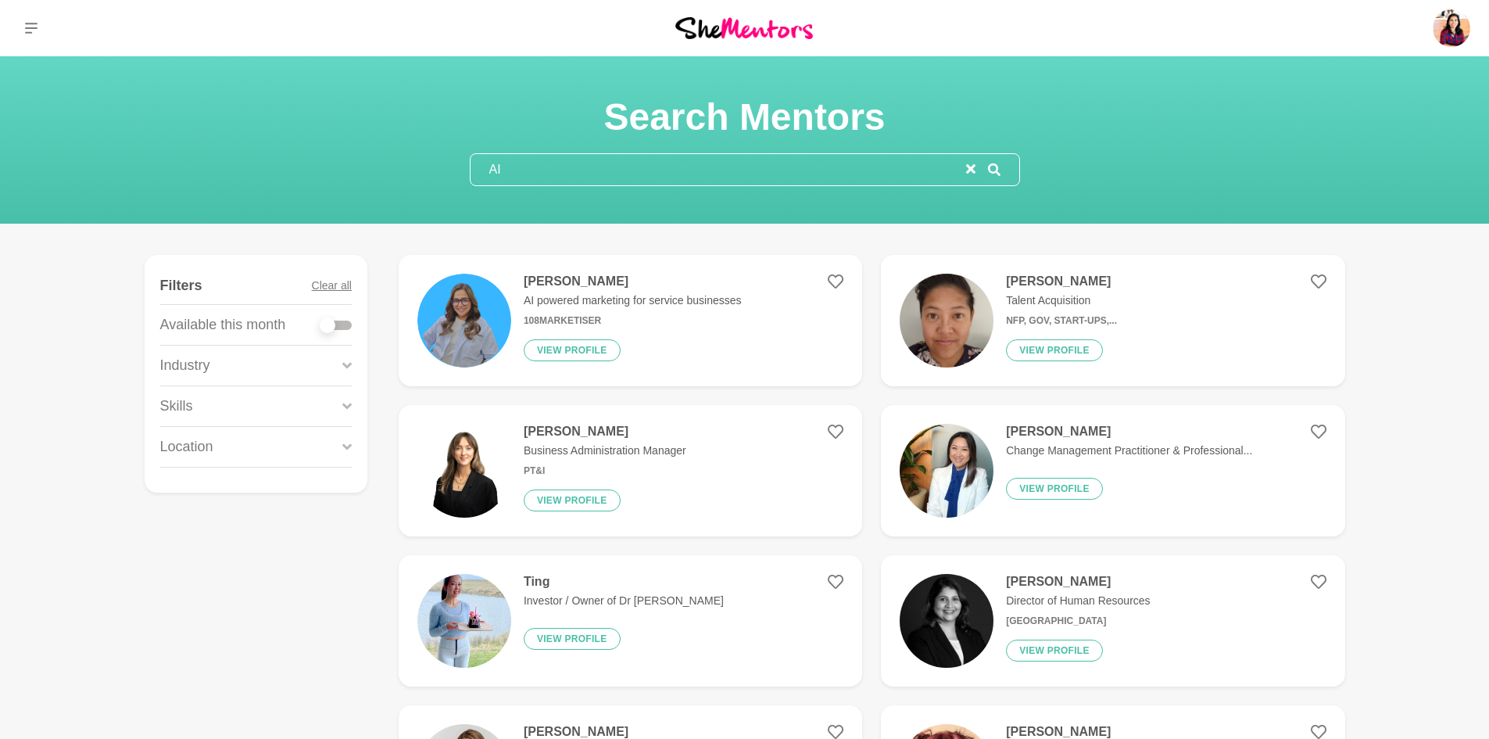
click at [620, 175] on input "AI" at bounding box center [719, 169] width 496 height 31
type input "A"
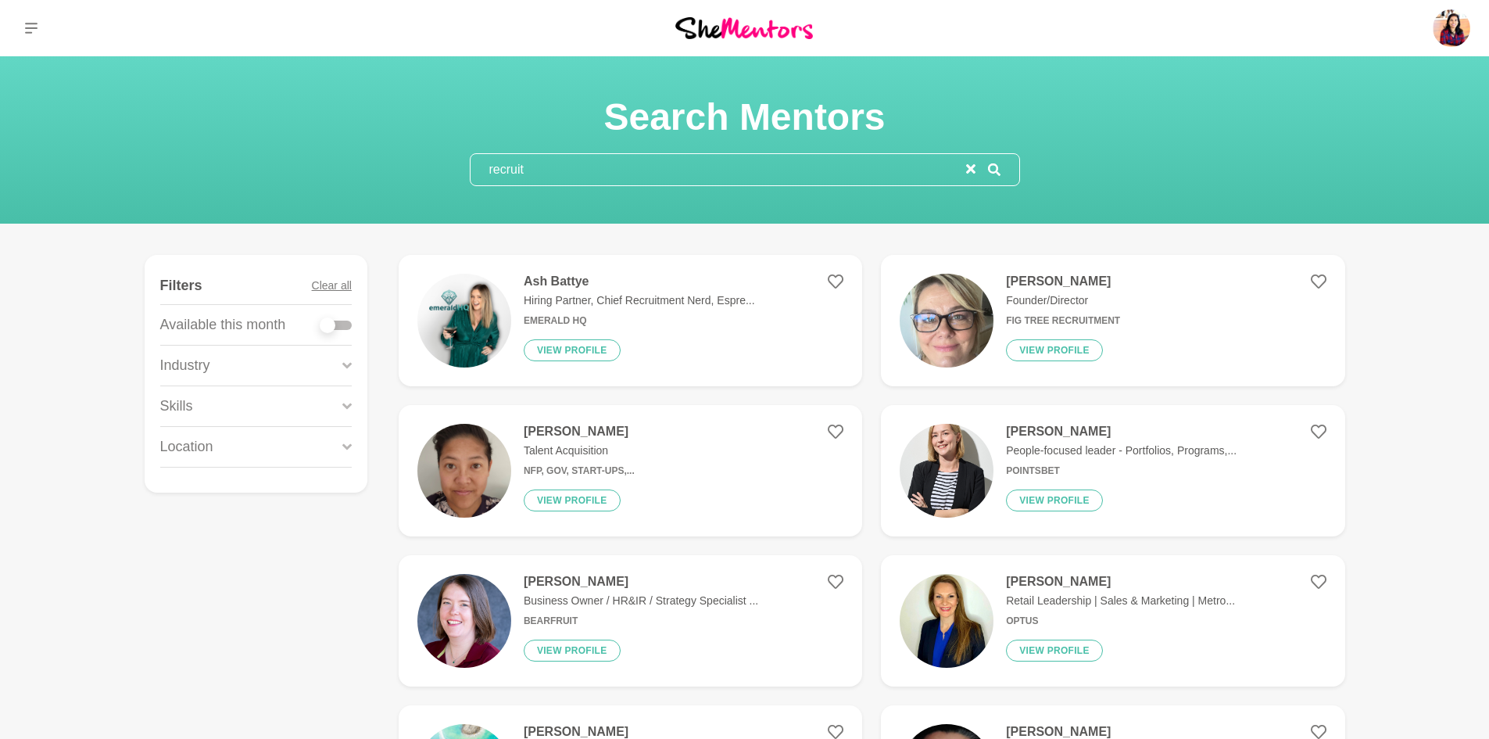
type input "recruit"
click at [623, 329] on div "Ash Battye Hiring Partner, Chief Recruitment Nerd, Espre... Emerald HQ View pro…" at bounding box center [633, 321] width 244 height 94
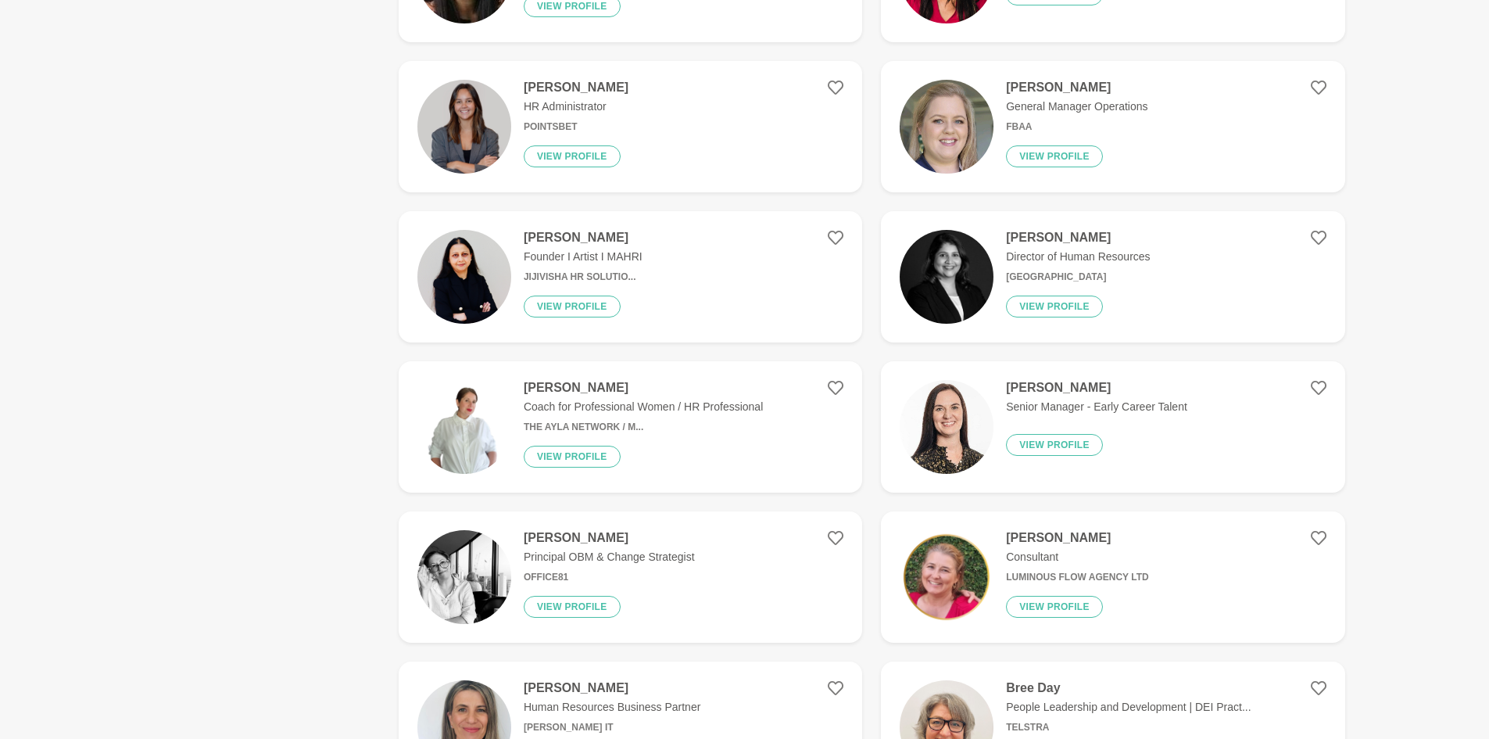
scroll to position [1241, 0]
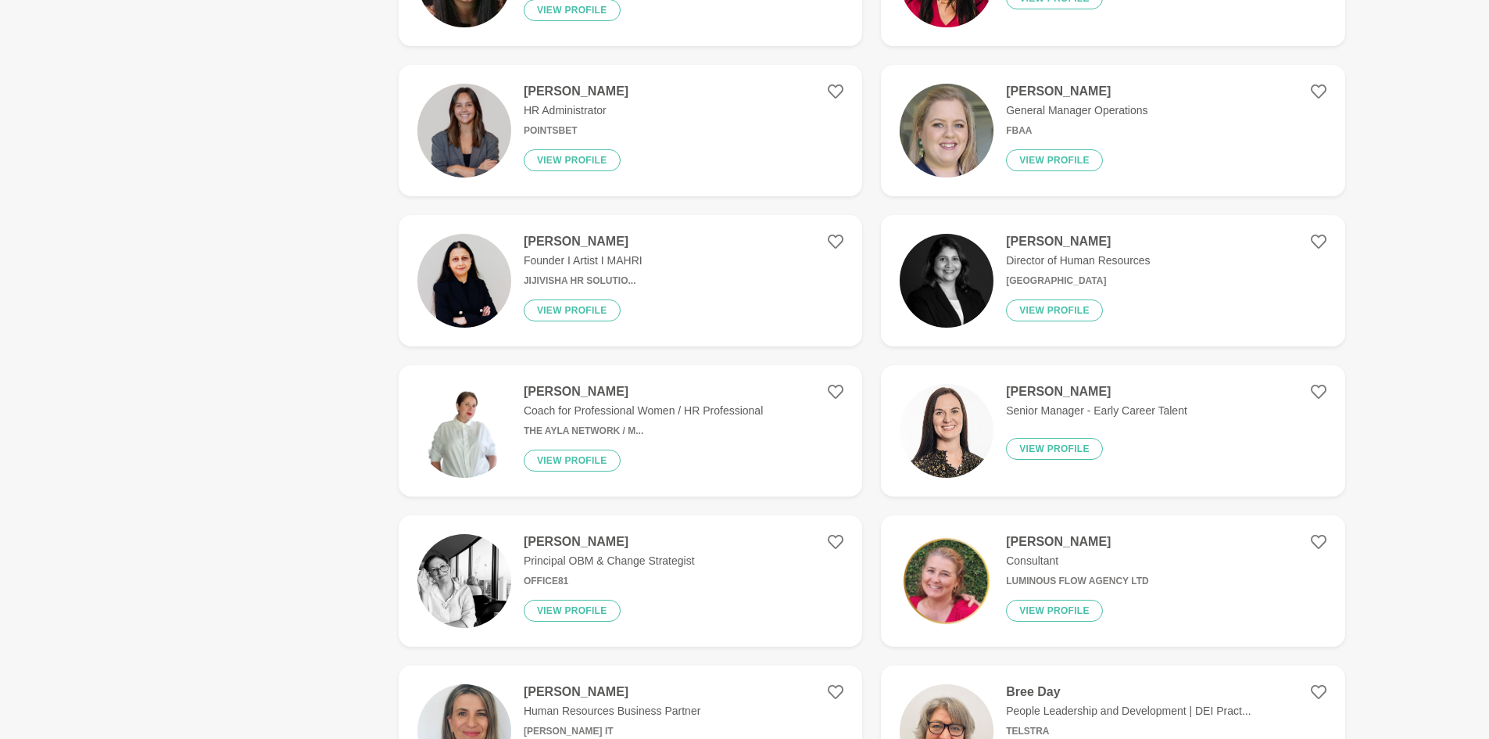
click at [1148, 249] on div "[PERSON_NAME] Director of Human Resources [PERSON_NAME] [GEOGRAPHIC_DATA] View …" at bounding box center [1072, 281] width 156 height 94
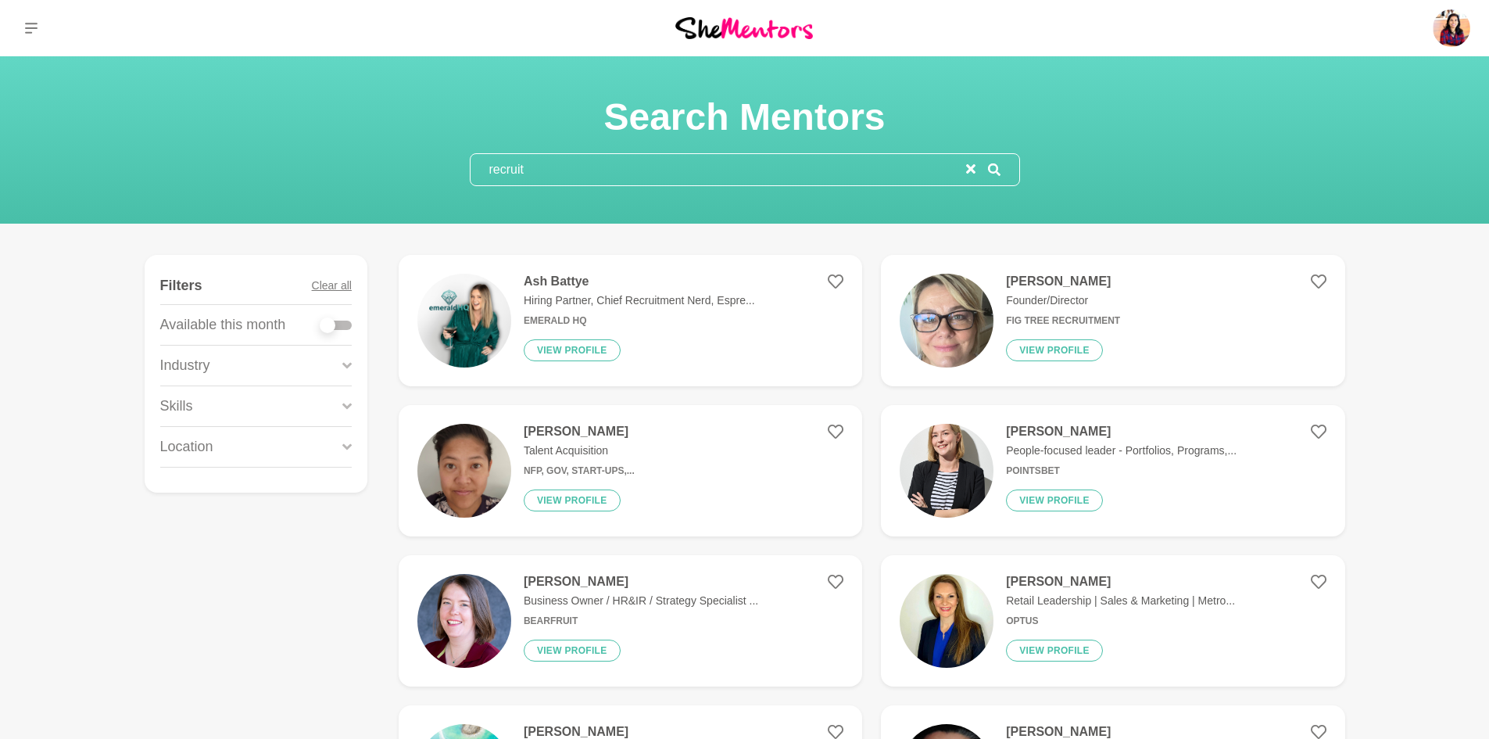
click at [852, 174] on input "recruit" at bounding box center [719, 169] width 496 height 31
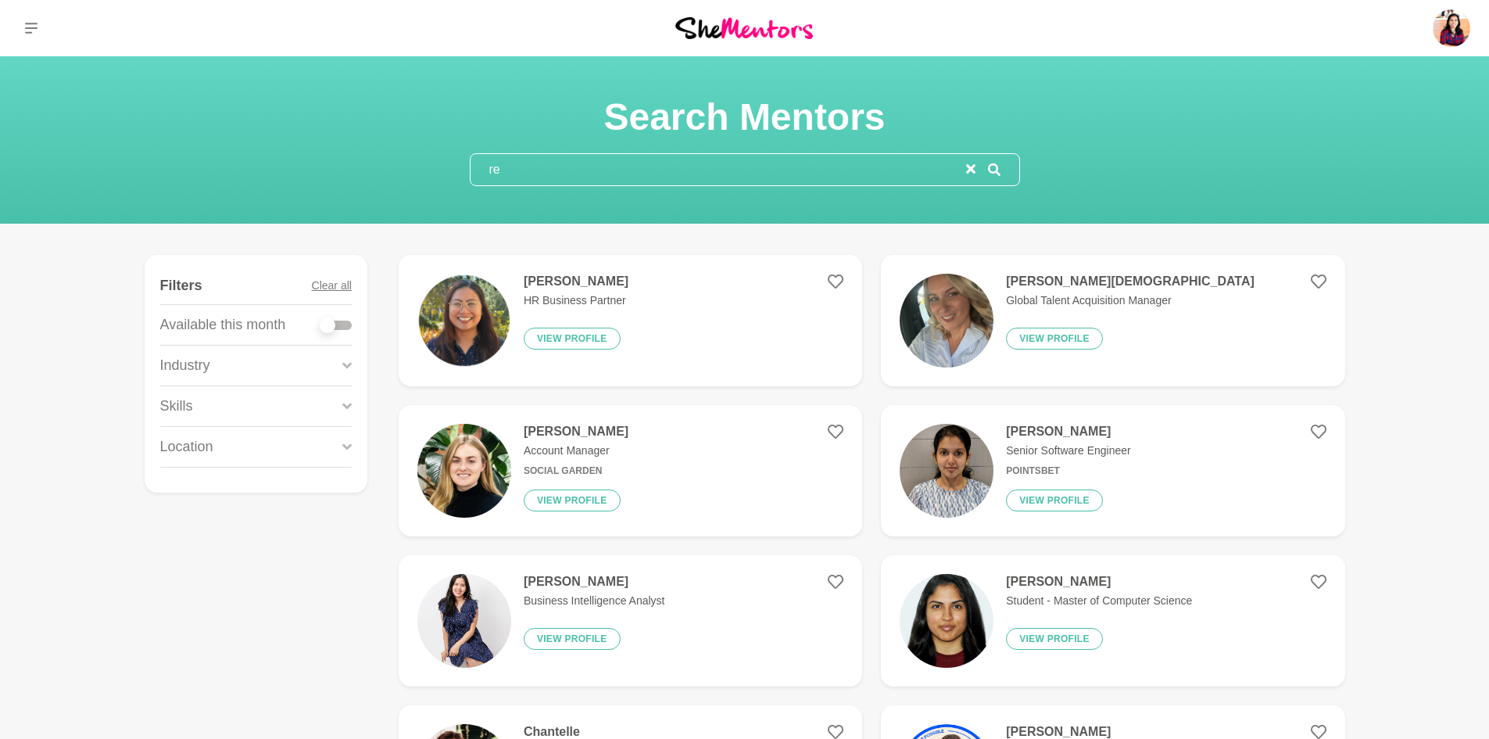
type input "r"
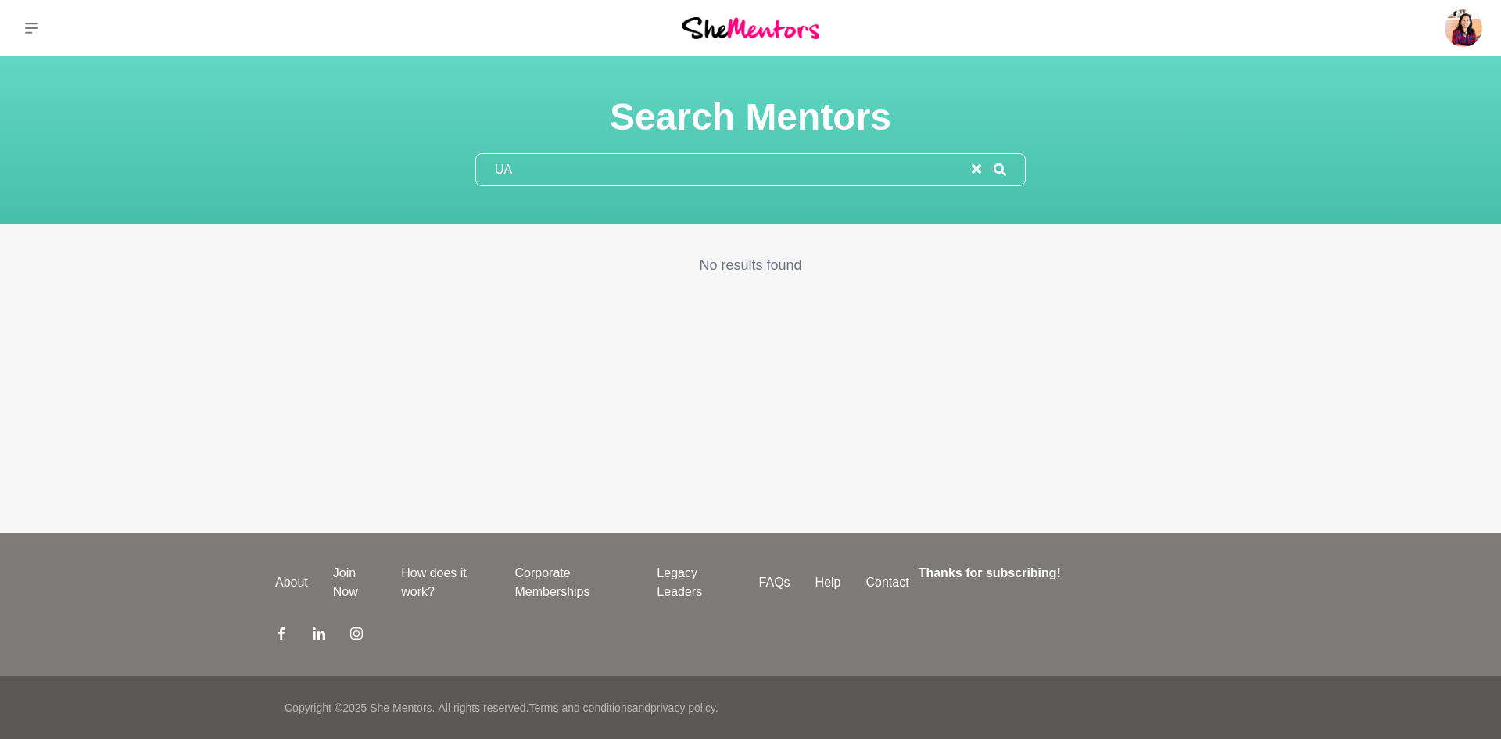
type input "U"
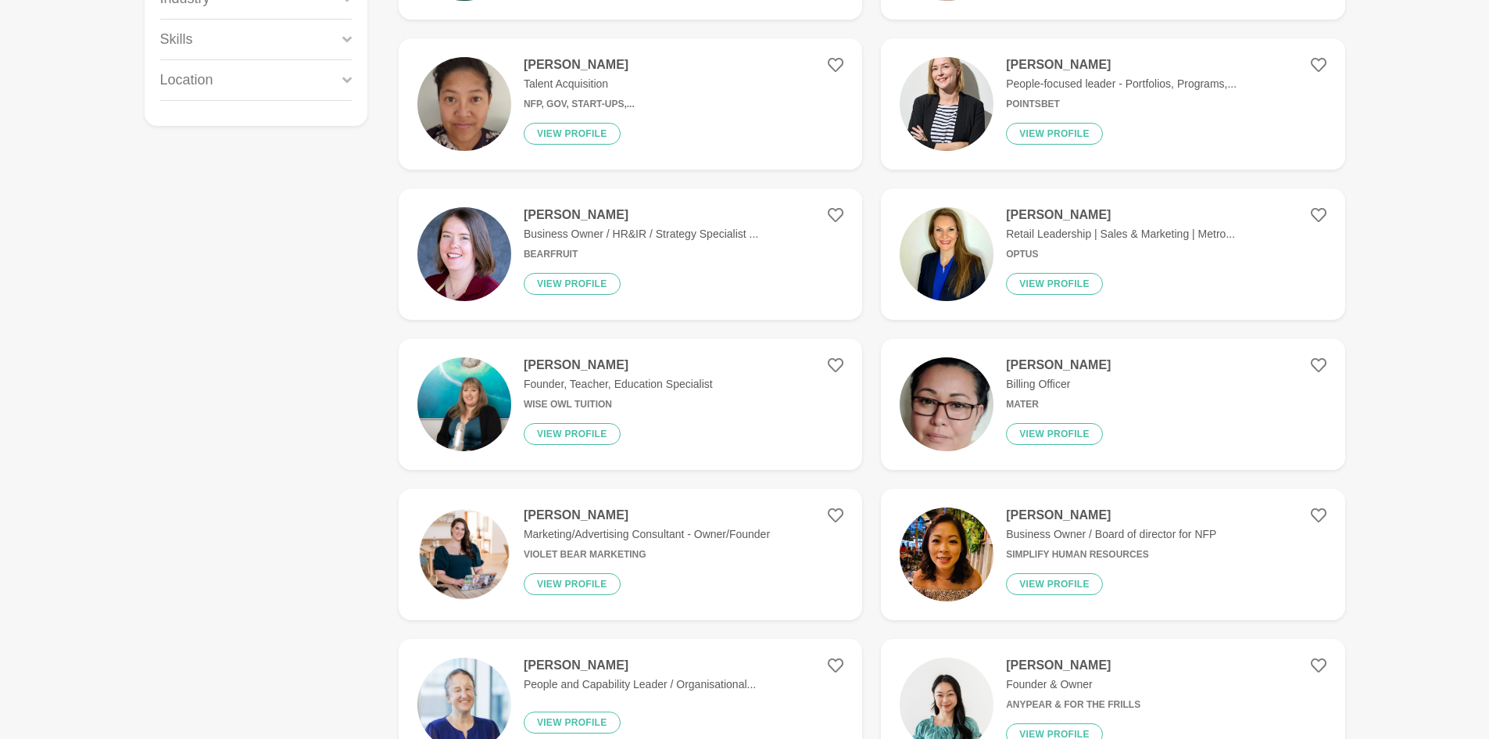
scroll to position [23, 0]
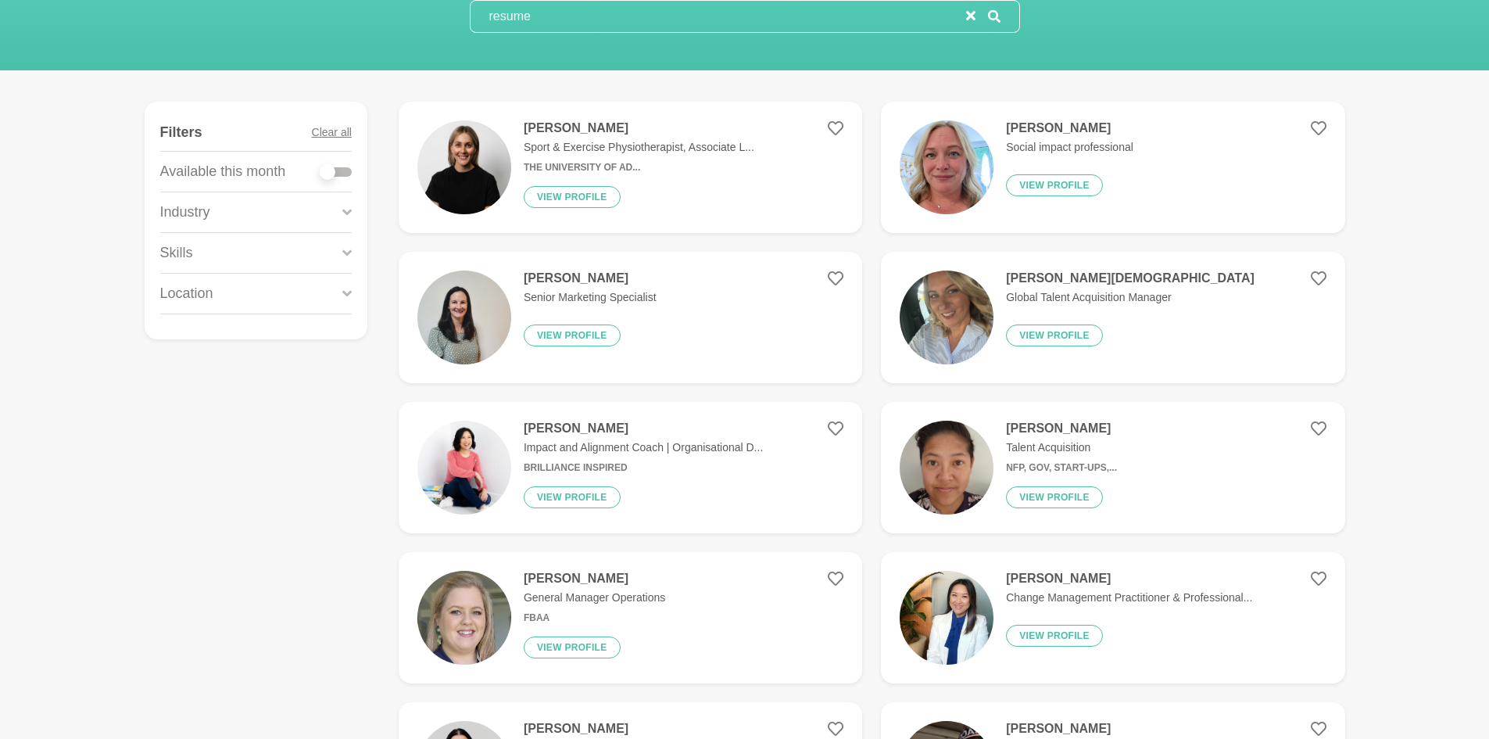
scroll to position [173, 0]
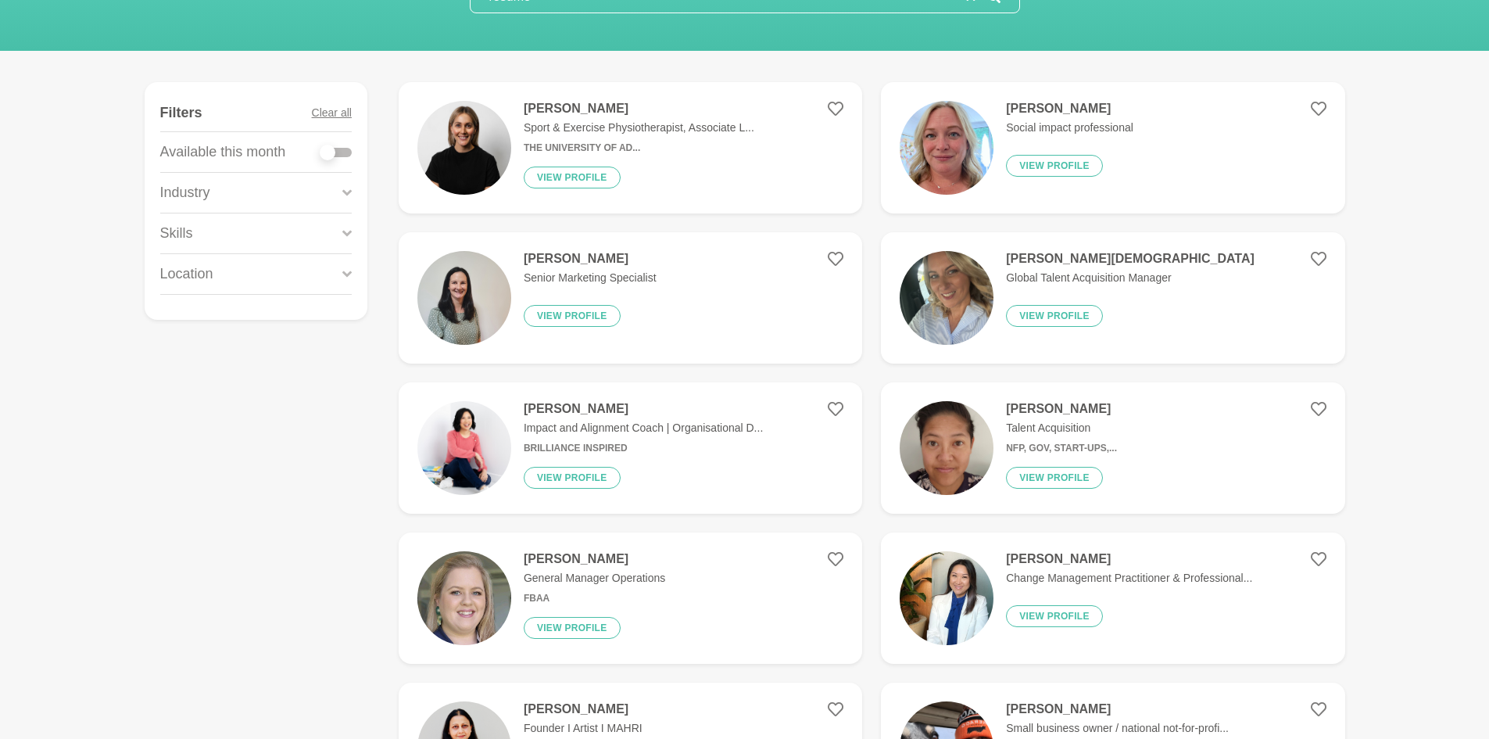
type input "resume"
click at [1208, 313] on figure "[PERSON_NAME] Global Talent Acquisition Manager View profile" at bounding box center [1113, 297] width 464 height 131
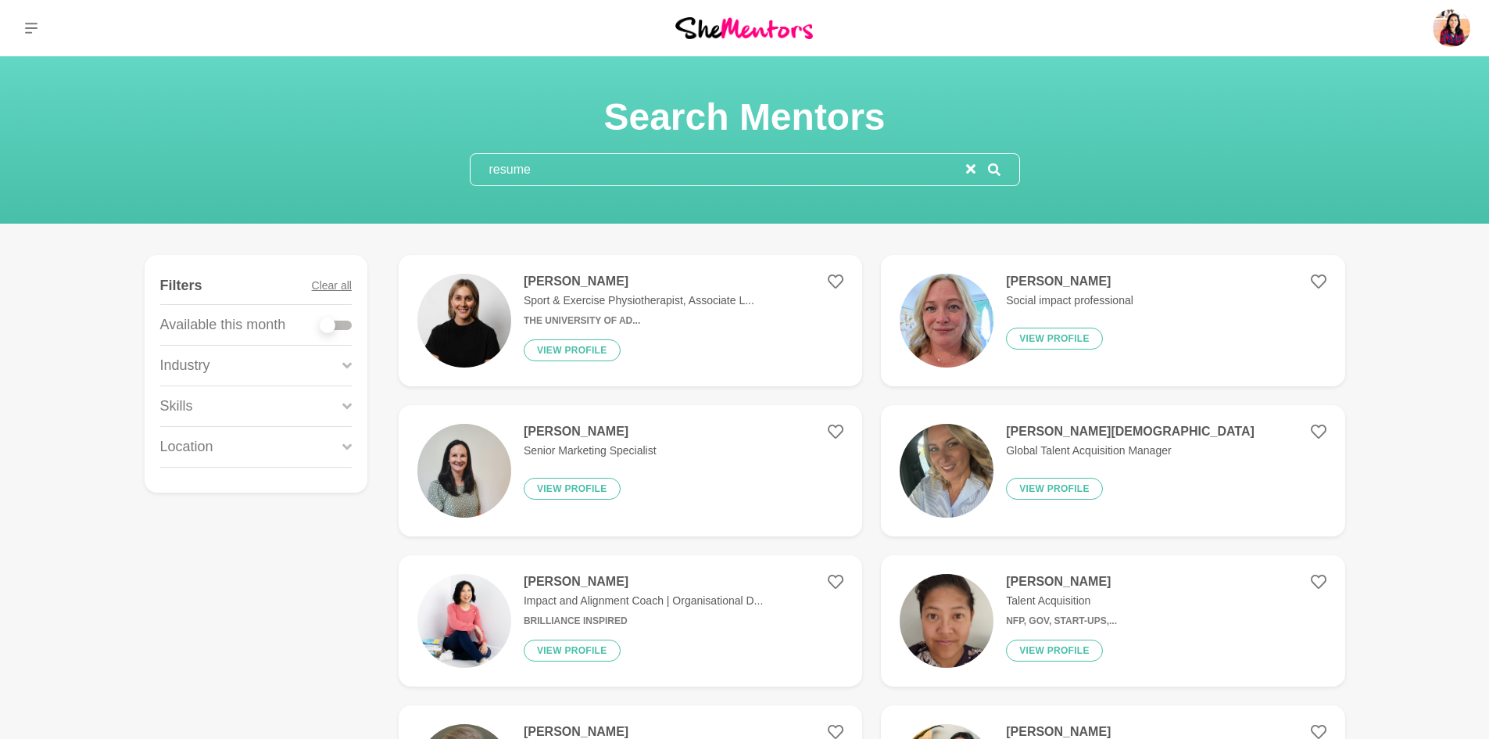
click at [718, 158] on input "resume" at bounding box center [719, 169] width 496 height 31
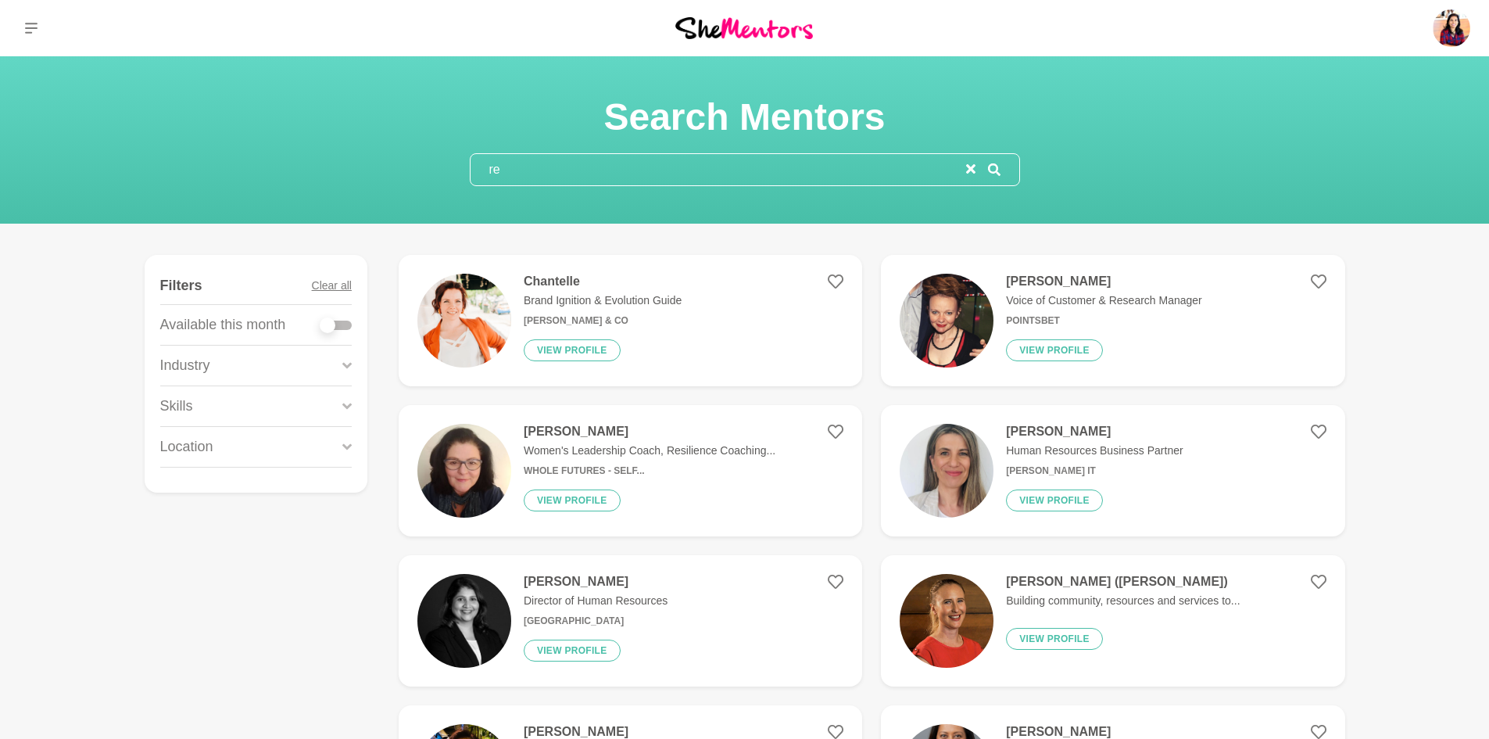
type input "r"
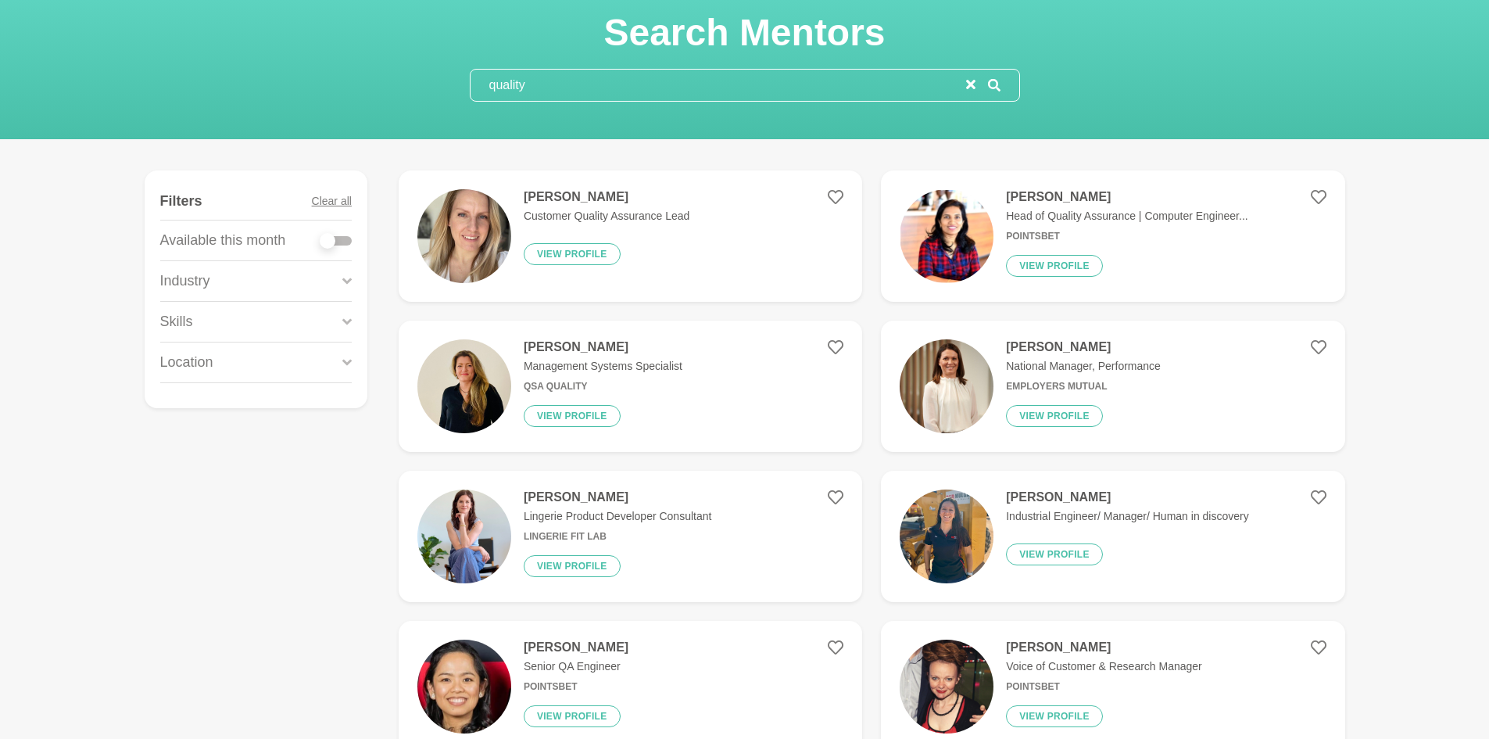
scroll to position [77, 0]
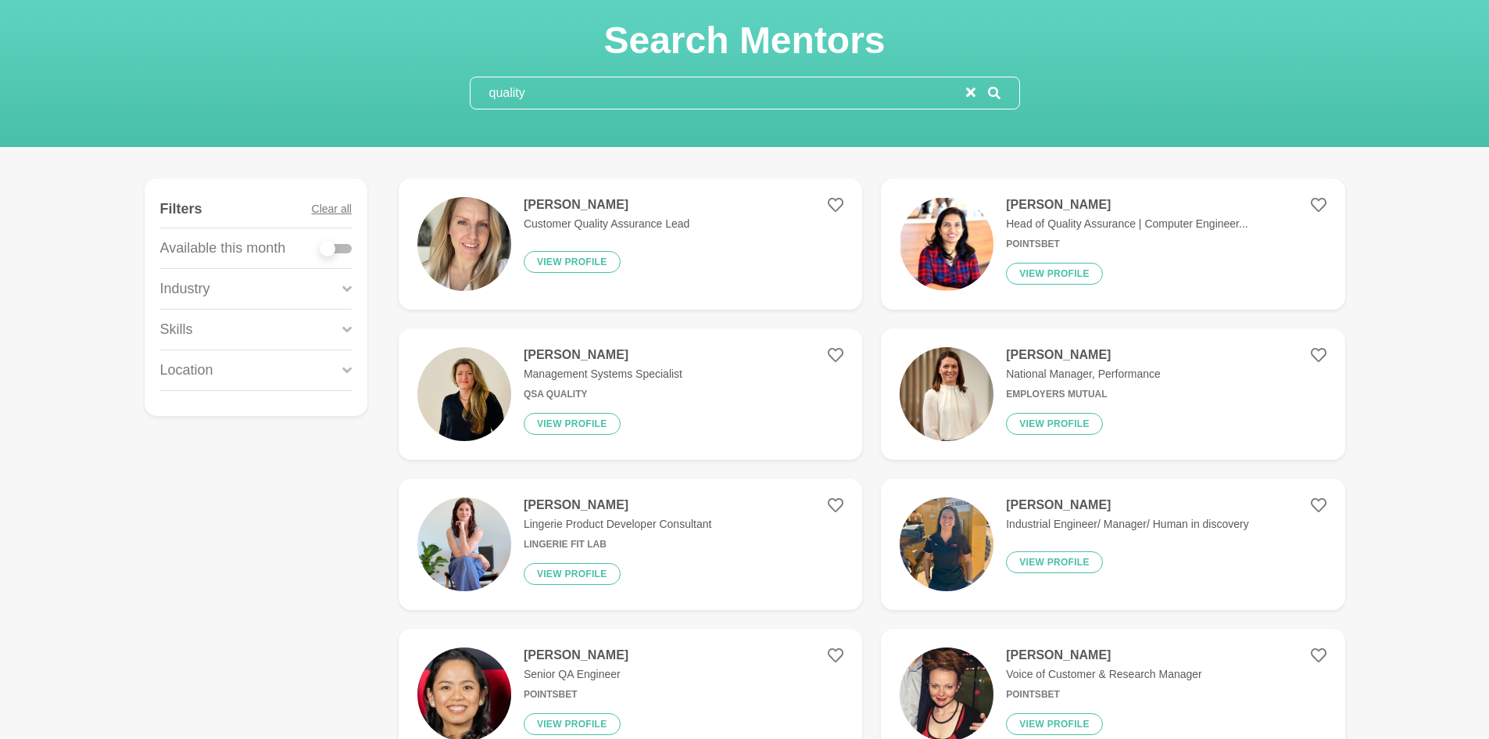
type input "quality"
click at [1034, 389] on h6 "Employers Mutual" at bounding box center [1083, 395] width 155 height 12
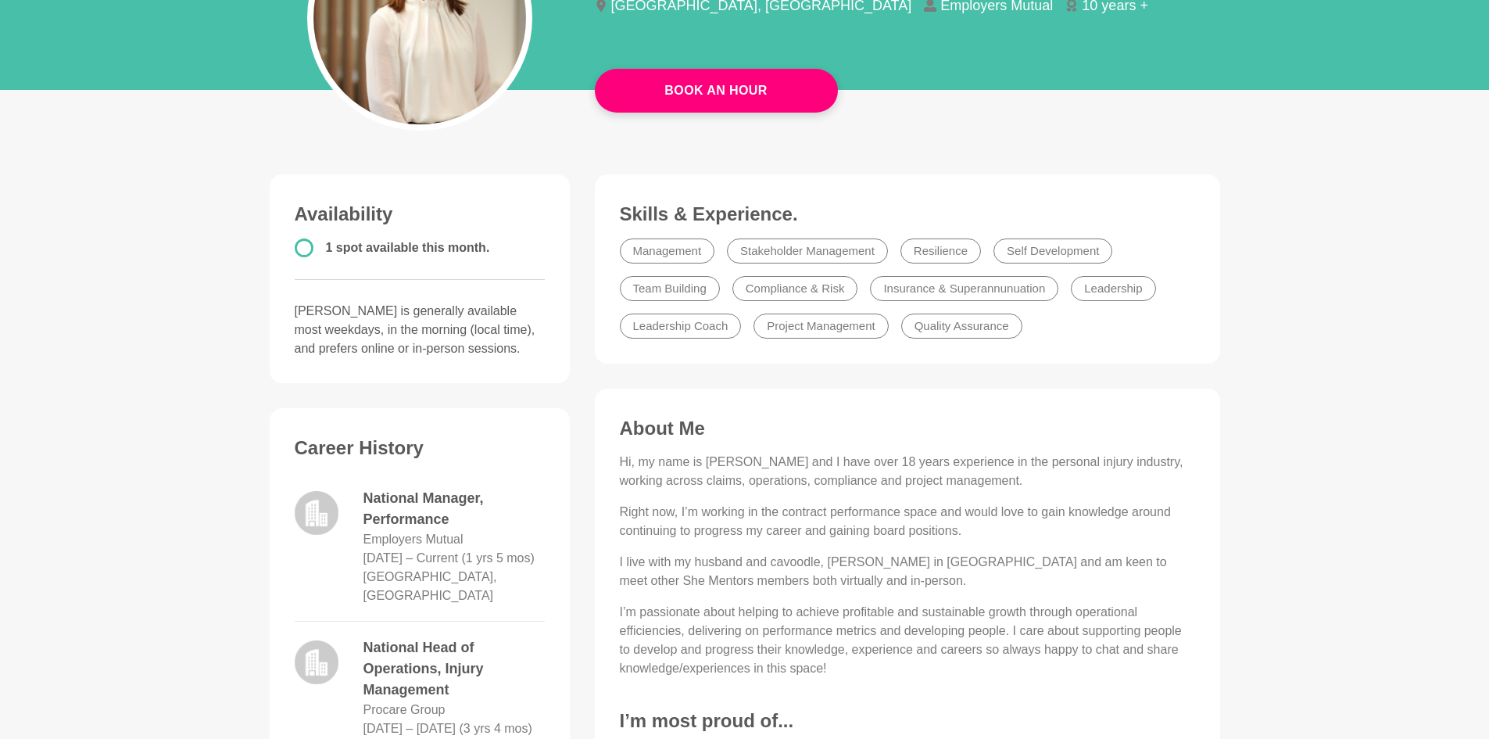
scroll to position [252, 0]
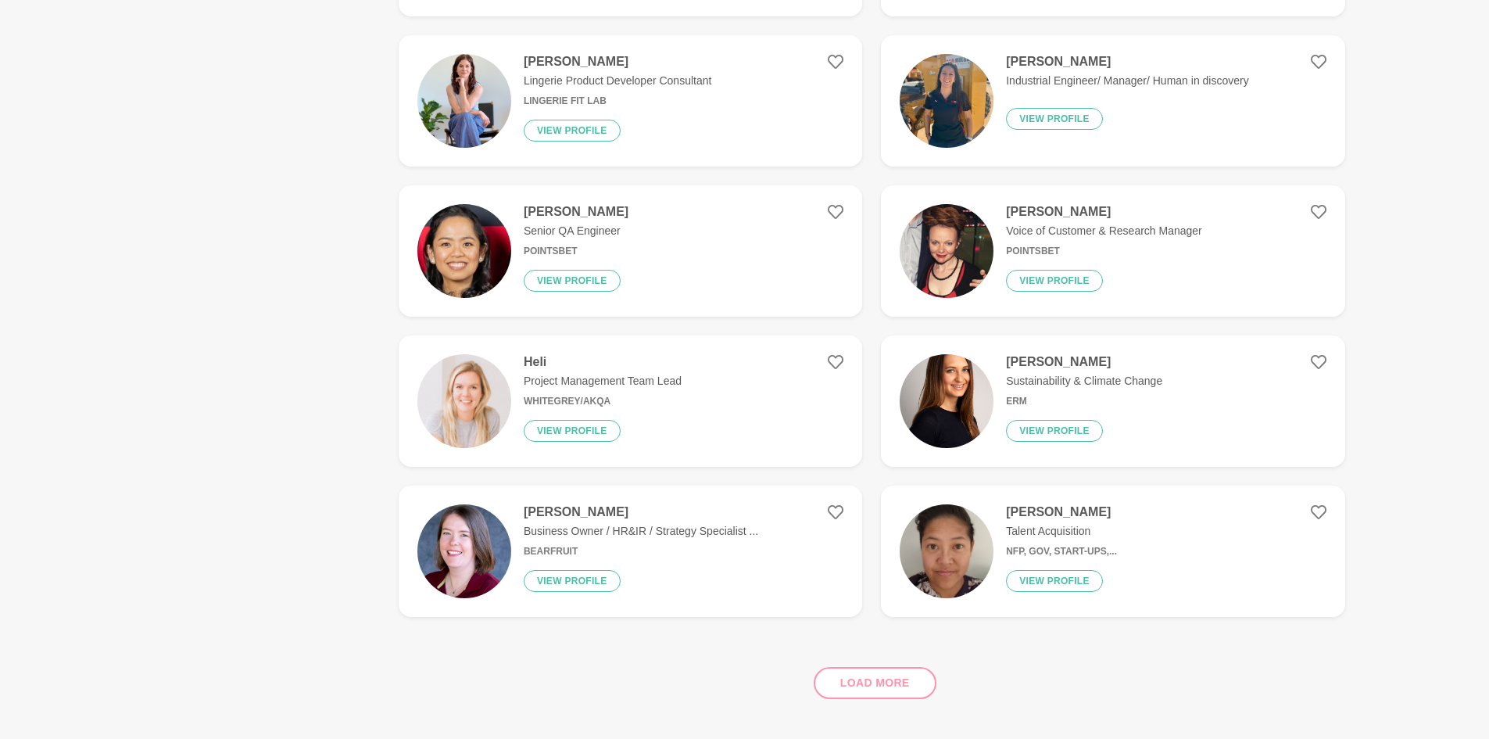
scroll to position [529, 0]
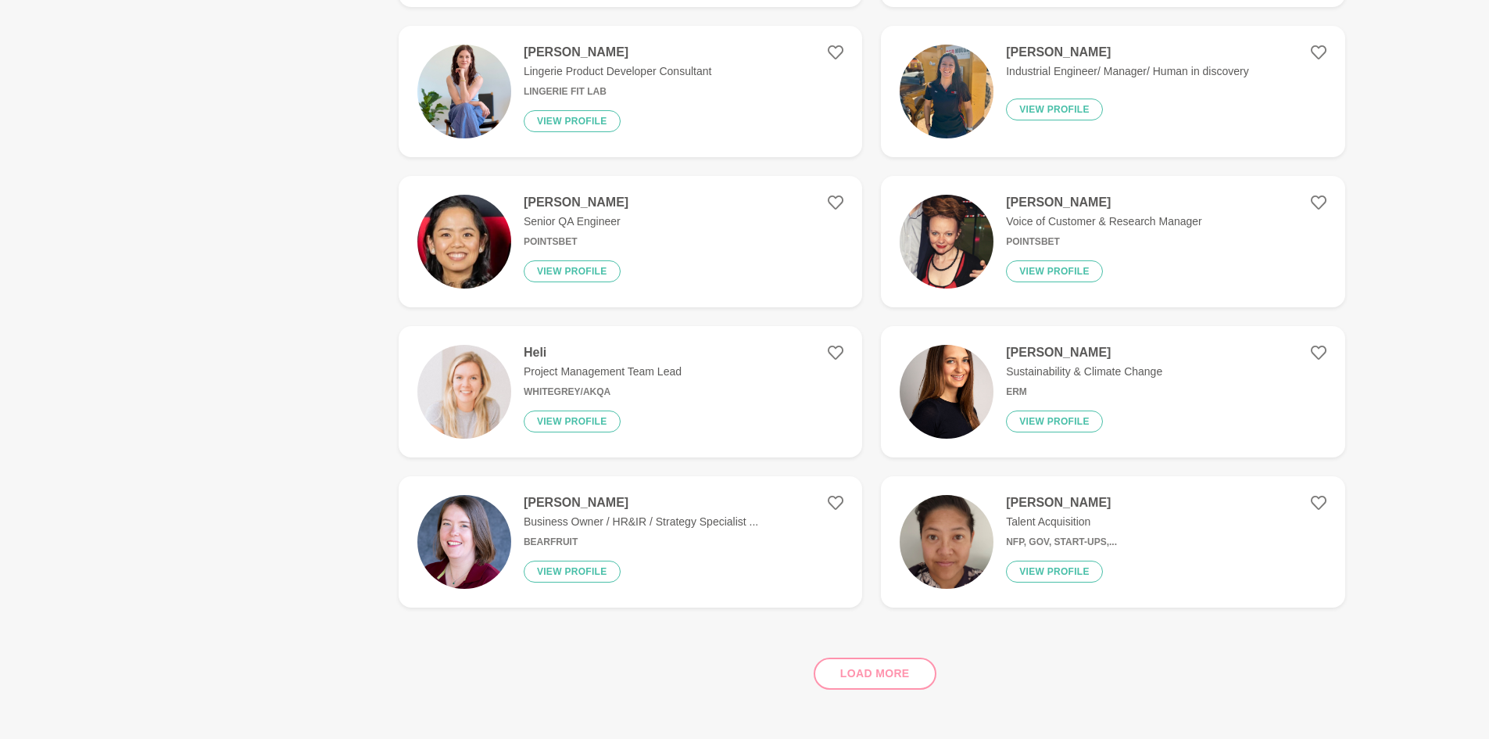
click at [686, 378] on figure "Heli Project Management Team Lead whiteGREY/AKQA View profile" at bounding box center [631, 391] width 464 height 131
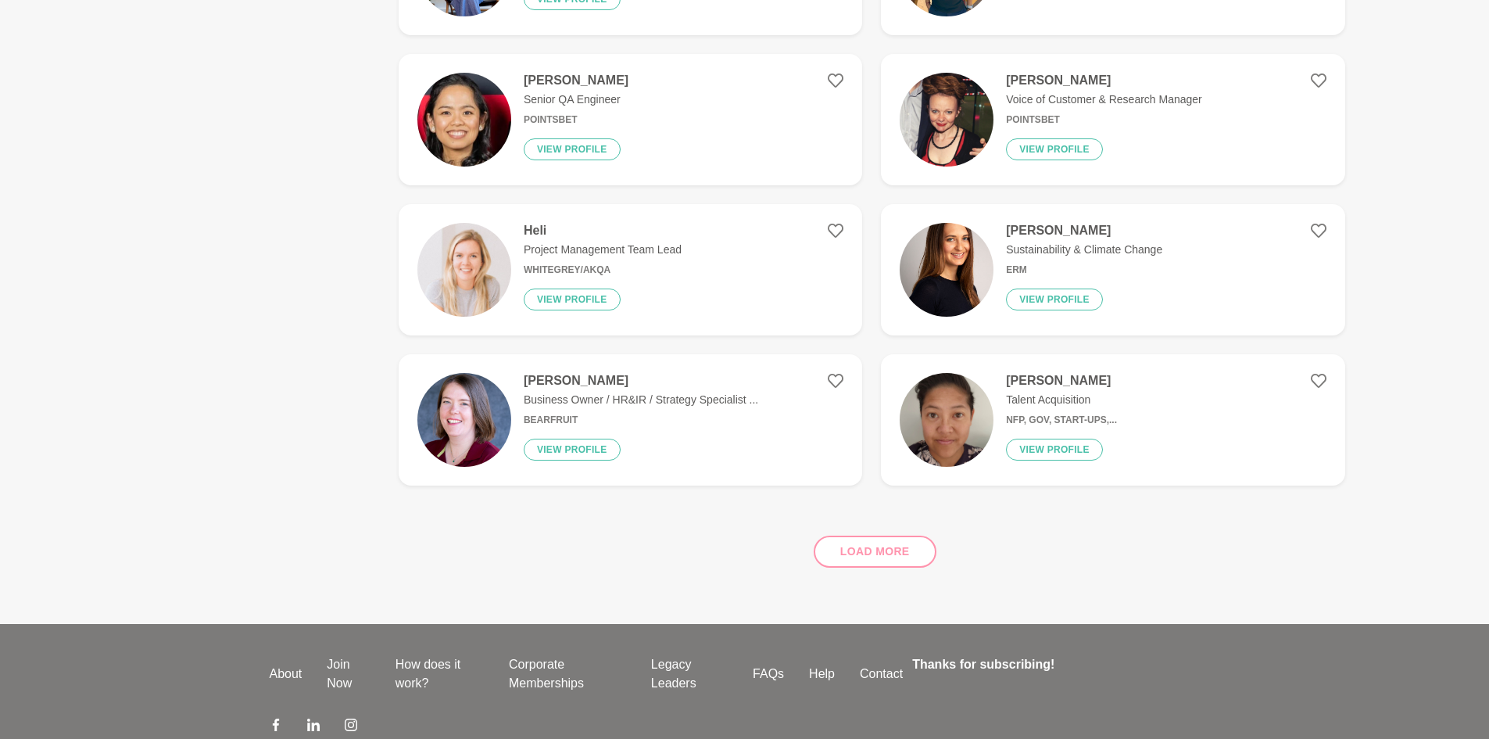
scroll to position [653, 0]
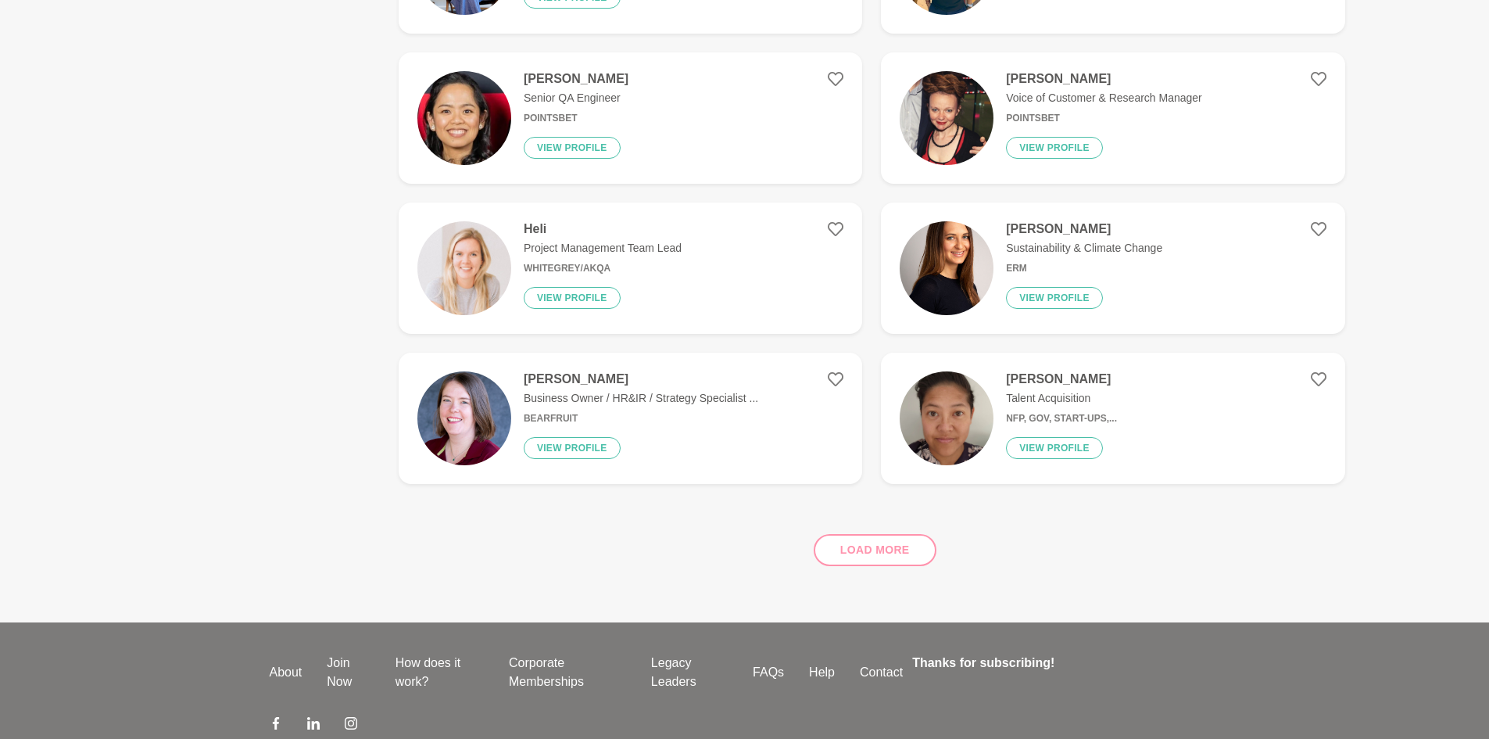
click at [872, 539] on div "Load more" at bounding box center [872, 543] width 947 height 95
click at [877, 552] on div "Load more" at bounding box center [872, 543] width 947 height 95
click at [921, 543] on div "Load more" at bounding box center [872, 543] width 947 height 95
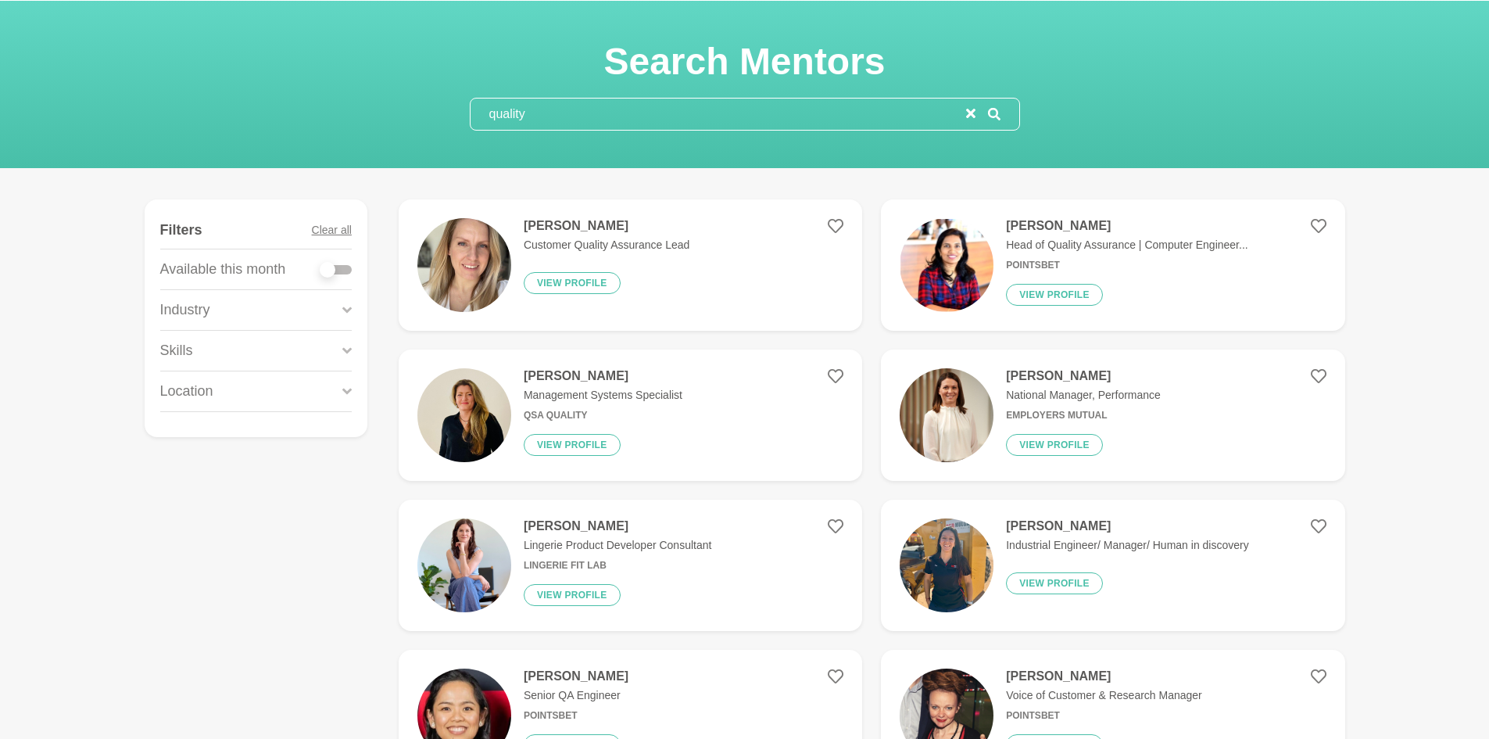
scroll to position [0, 0]
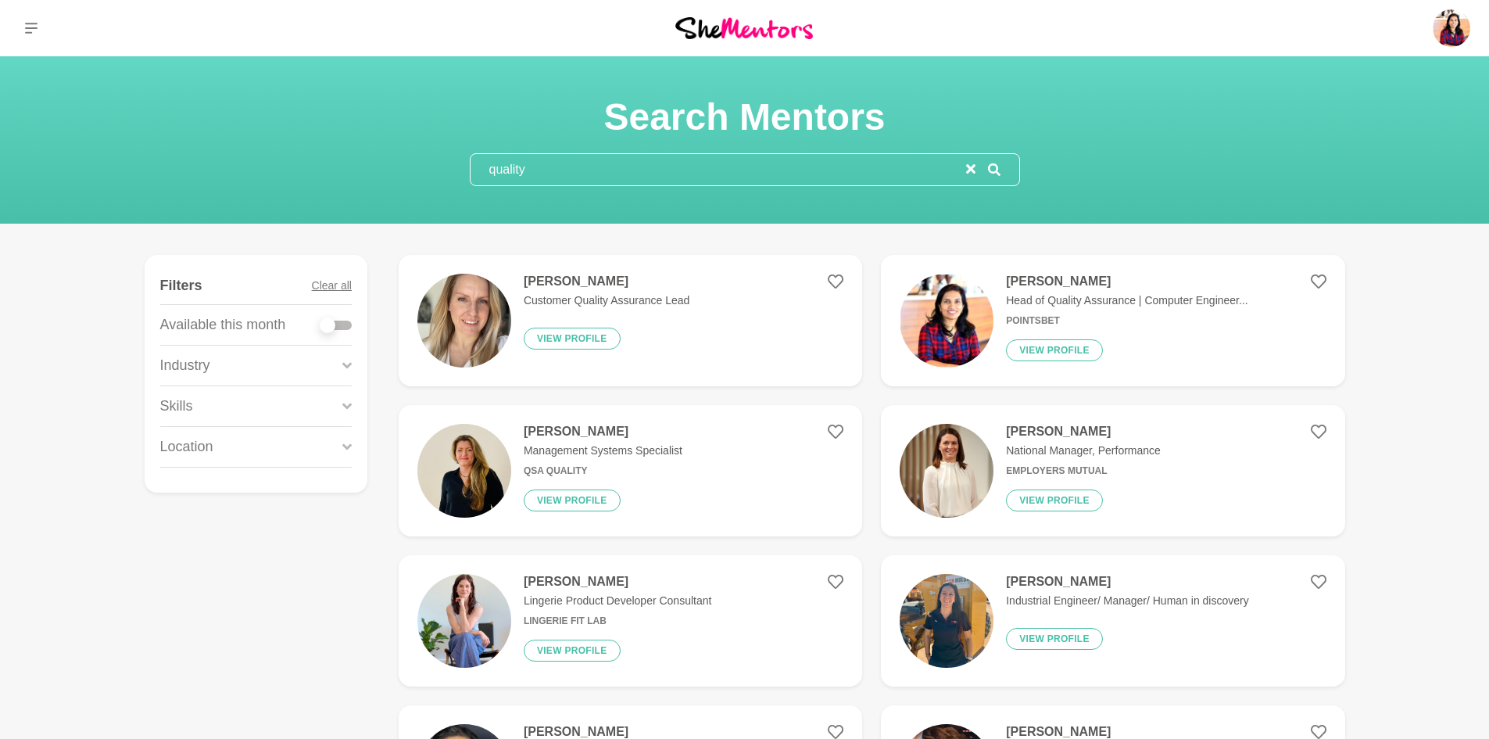
click at [184, 367] on p "Industry" at bounding box center [185, 365] width 50 height 21
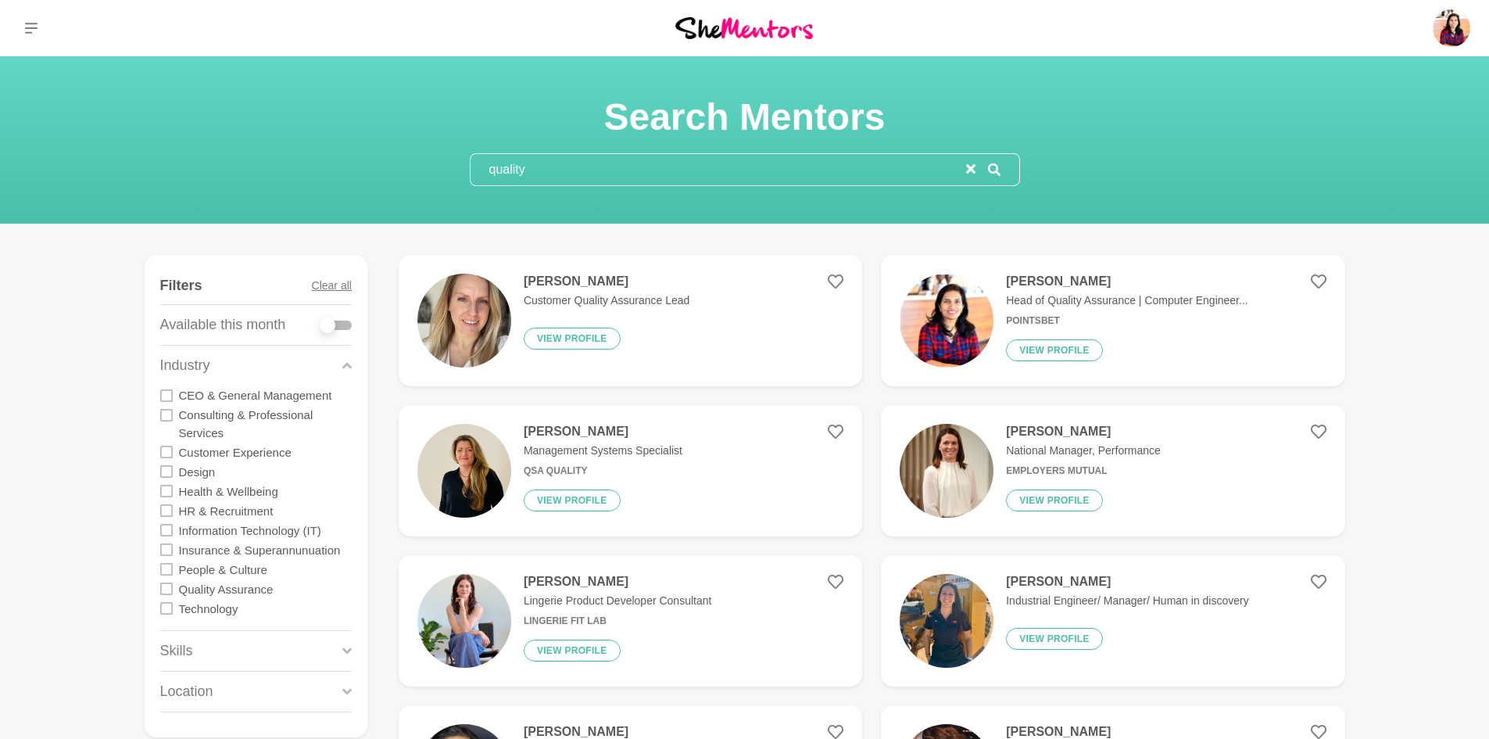
click at [971, 170] on icon "reset" at bounding box center [970, 168] width 9 height 9
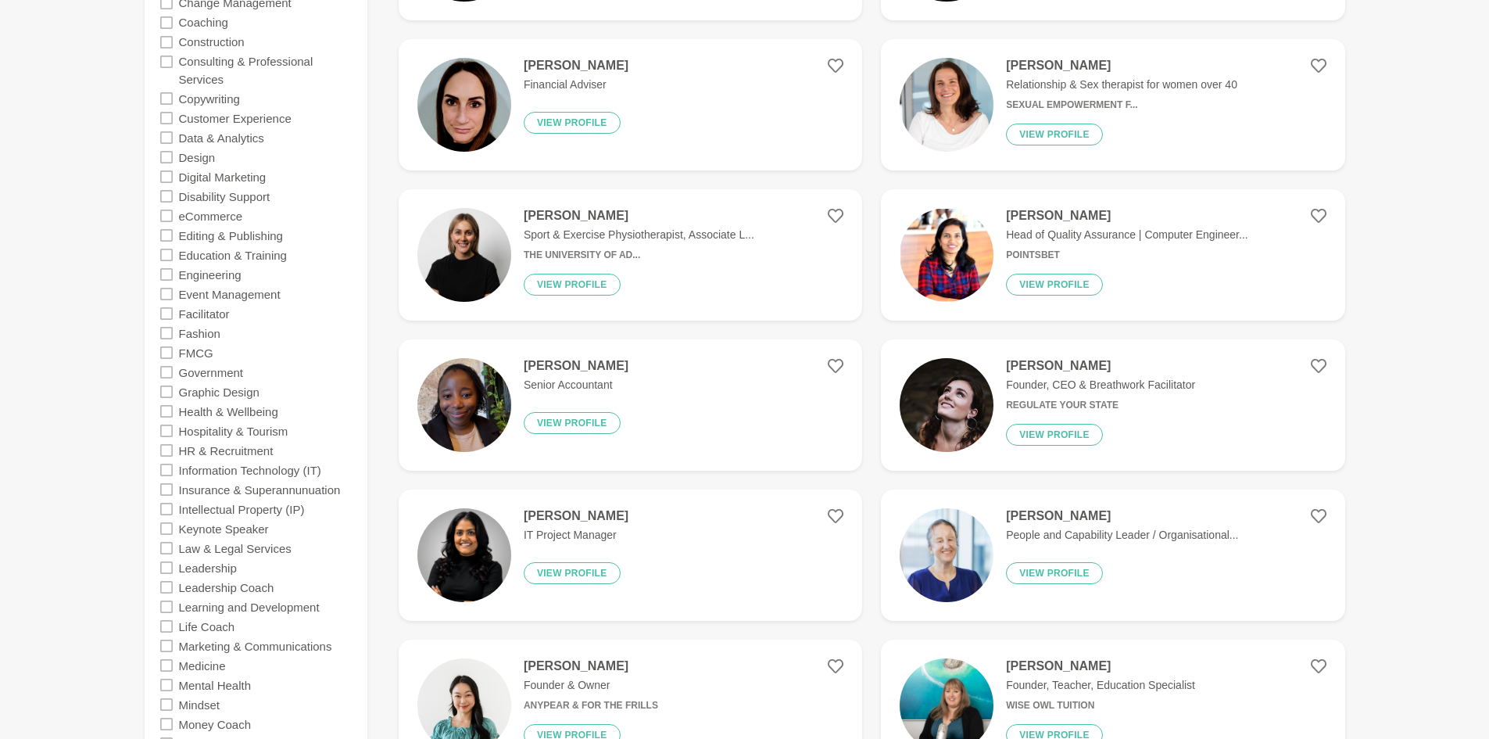
scroll to position [705, 0]
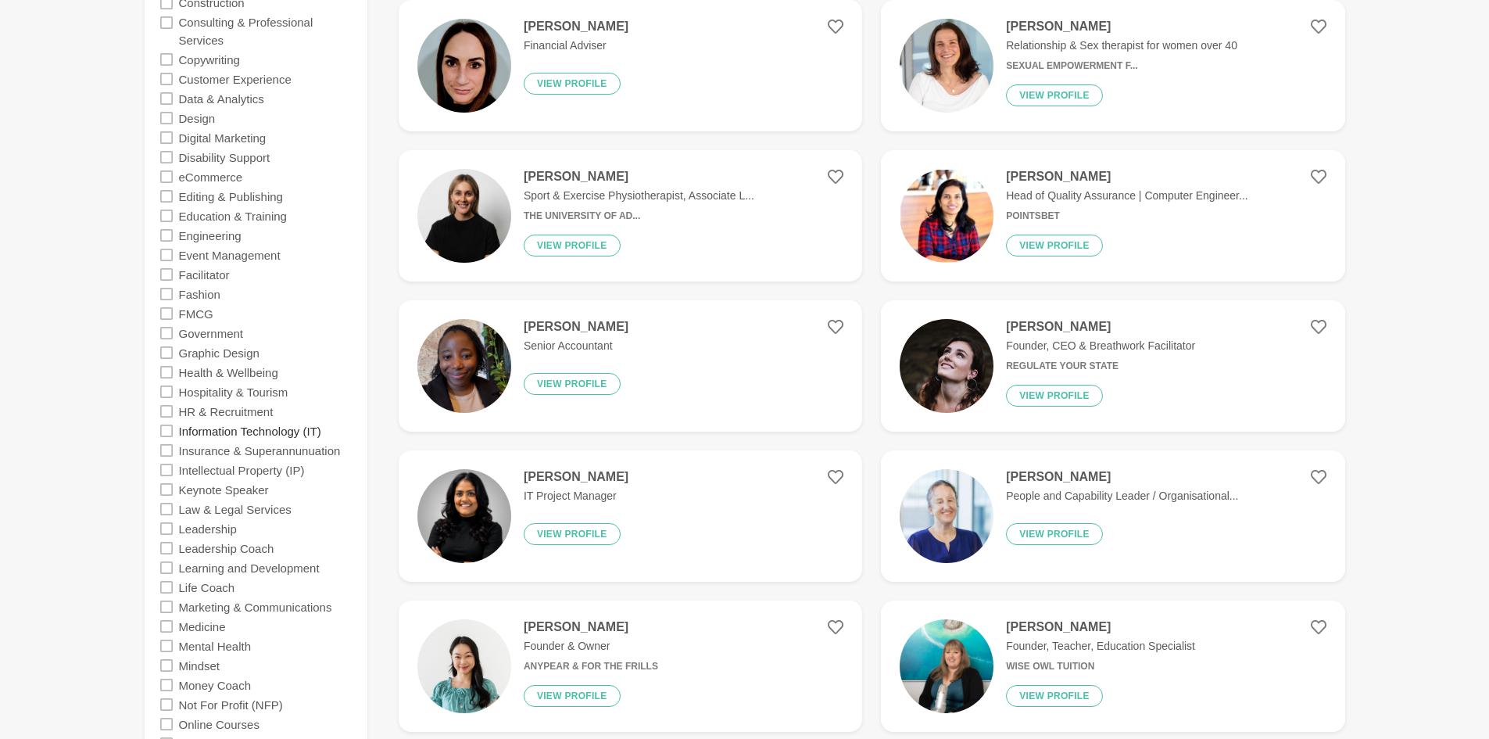
click at [253, 436] on label "Information Technology (IT)" at bounding box center [250, 431] width 142 height 20
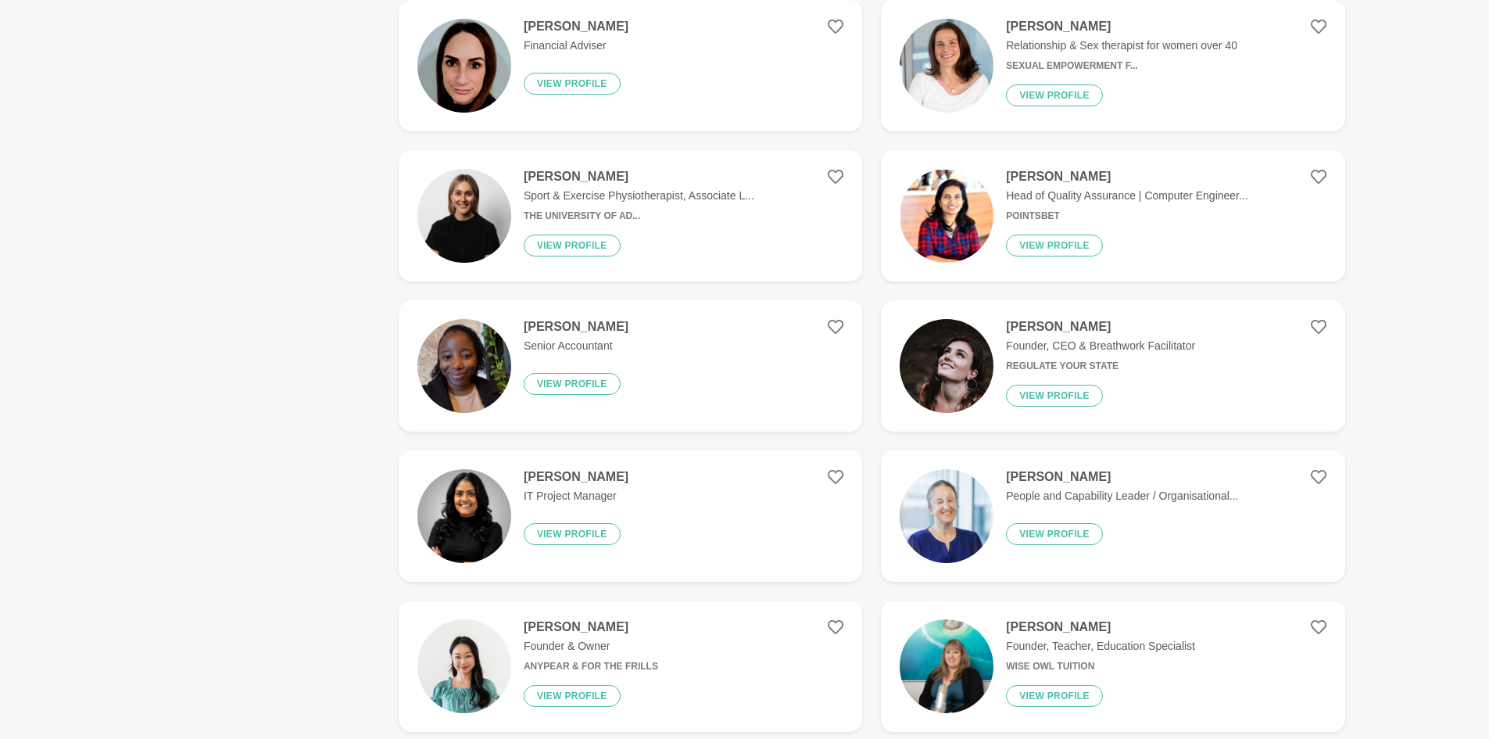
scroll to position [0, 0]
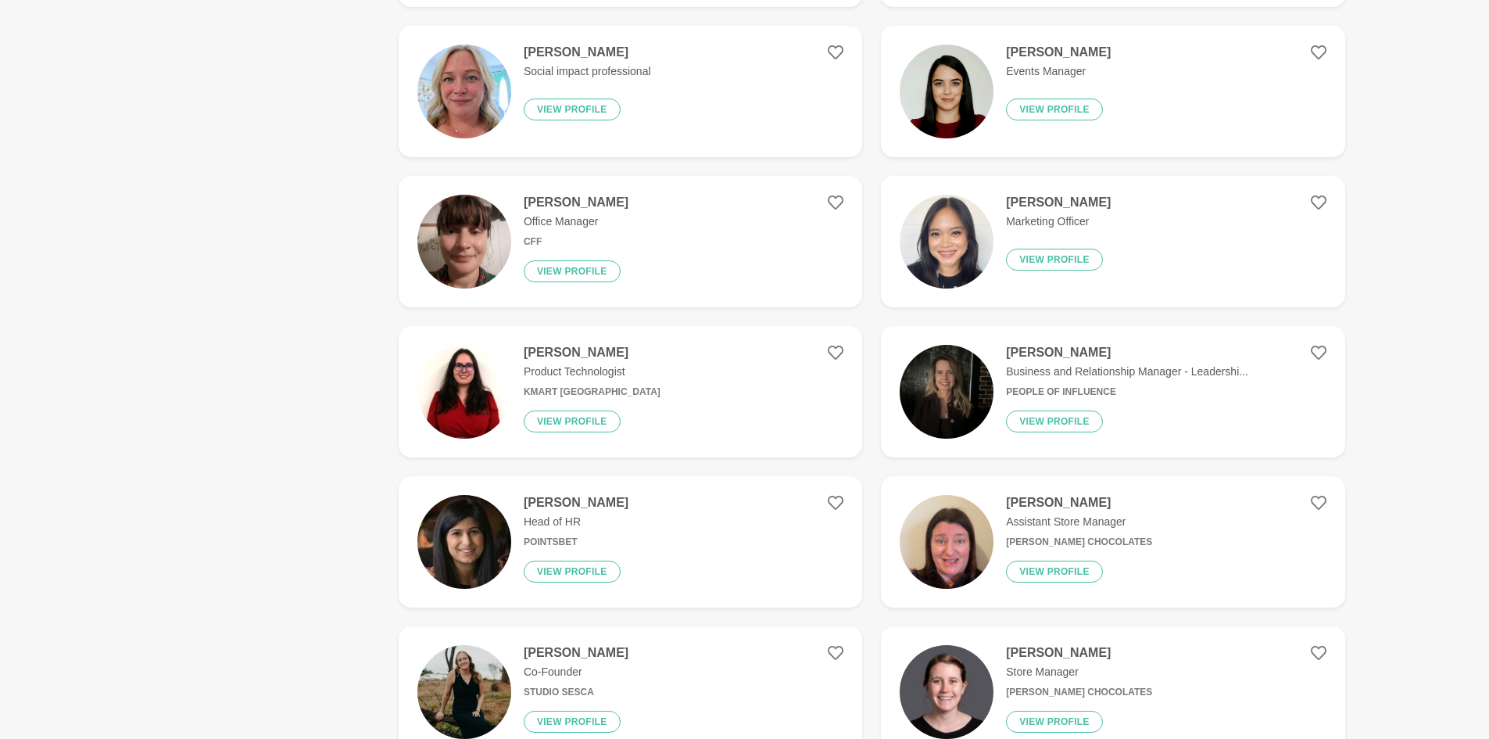
scroll to position [1525, 0]
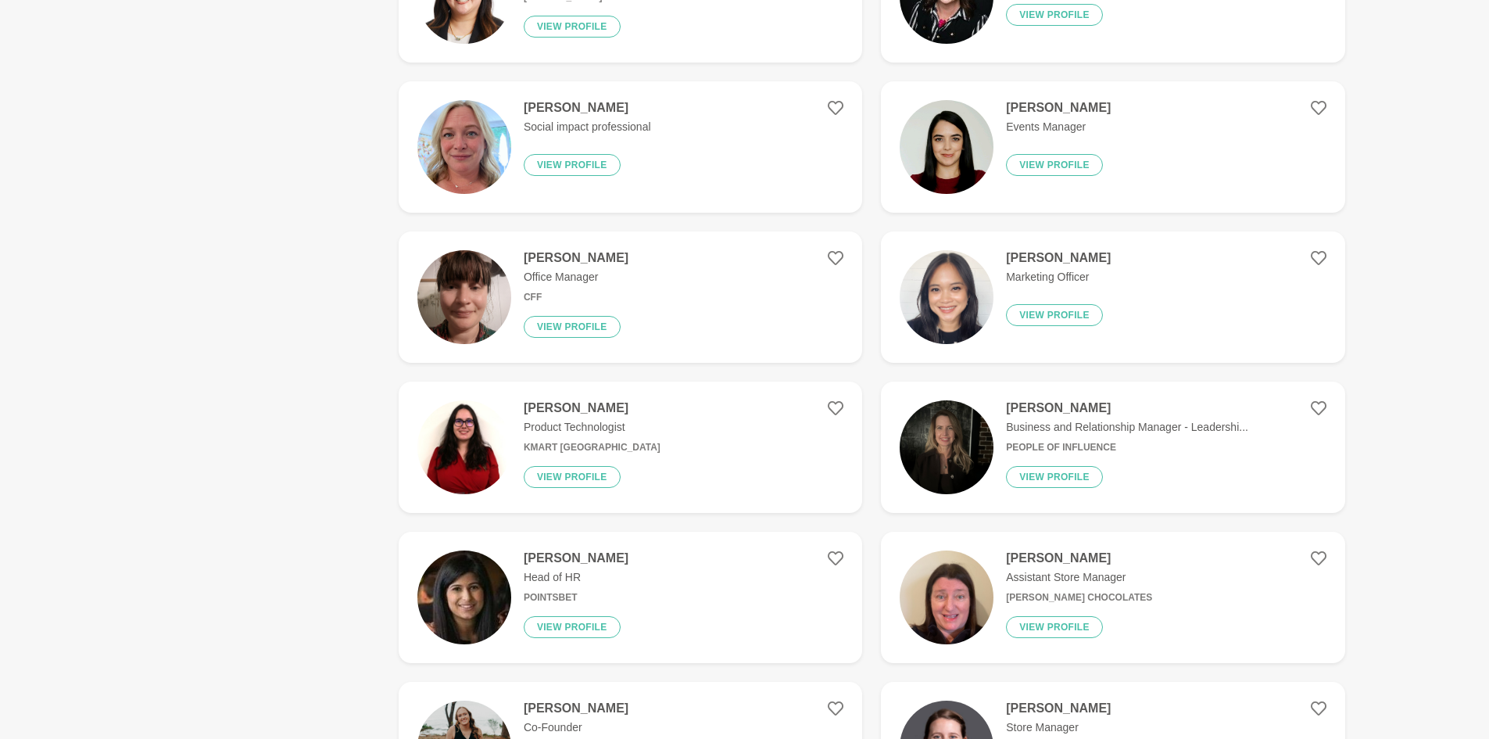
click at [672, 441] on figure "[PERSON_NAME] Product Technologist Kmart [GEOGRAPHIC_DATA] View profile" at bounding box center [631, 447] width 464 height 131
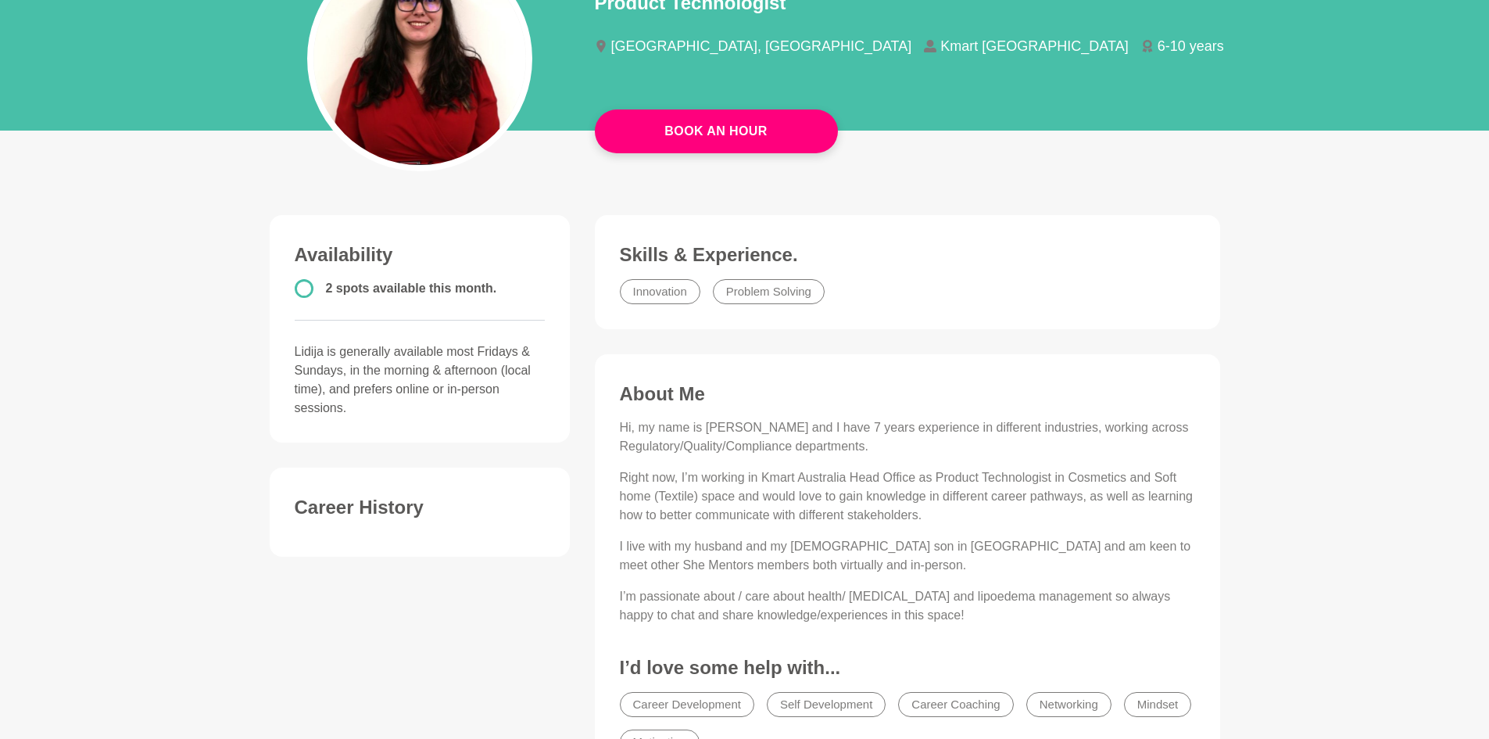
scroll to position [208, 0]
